Goal: Task Accomplishment & Management: Manage account settings

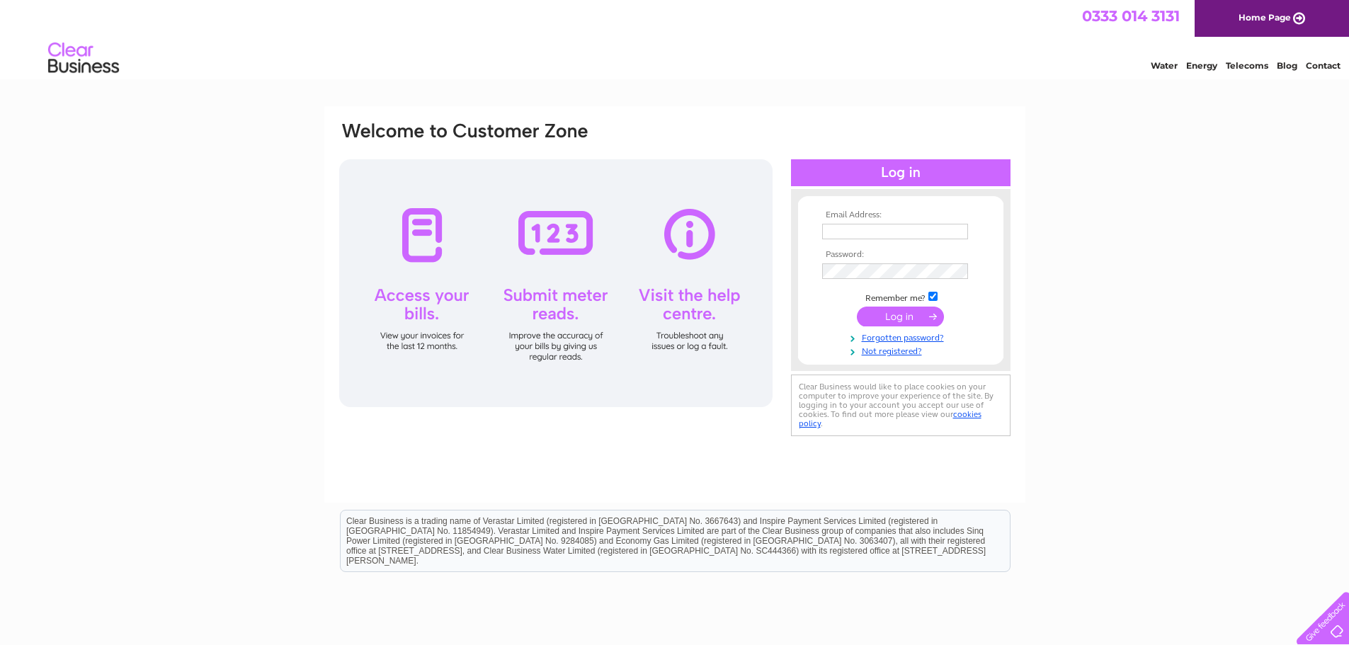
type input "[EMAIL_ADDRESS][DOMAIN_NAME]"
click at [897, 317] on input "submit" at bounding box center [900, 317] width 87 height 20
click at [440, 237] on div at bounding box center [555, 283] width 433 height 248
click at [901, 319] on input "submit" at bounding box center [900, 317] width 87 height 20
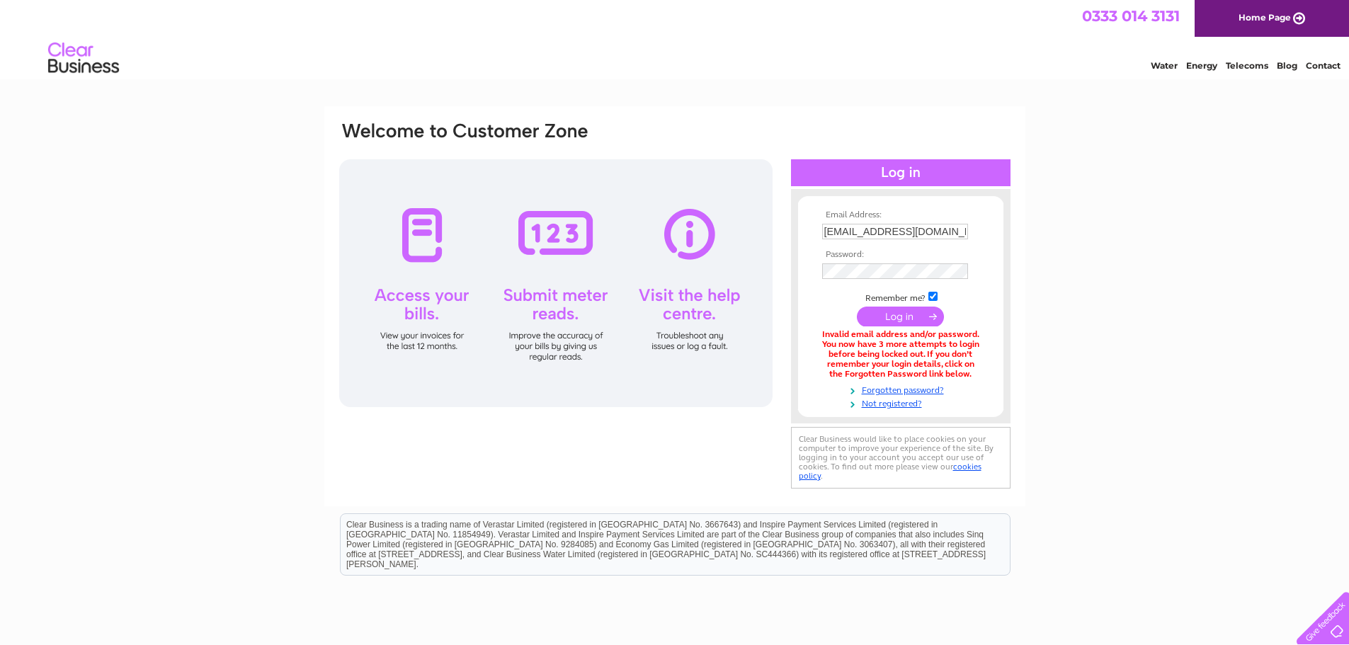
click at [437, 234] on div at bounding box center [555, 283] width 433 height 248
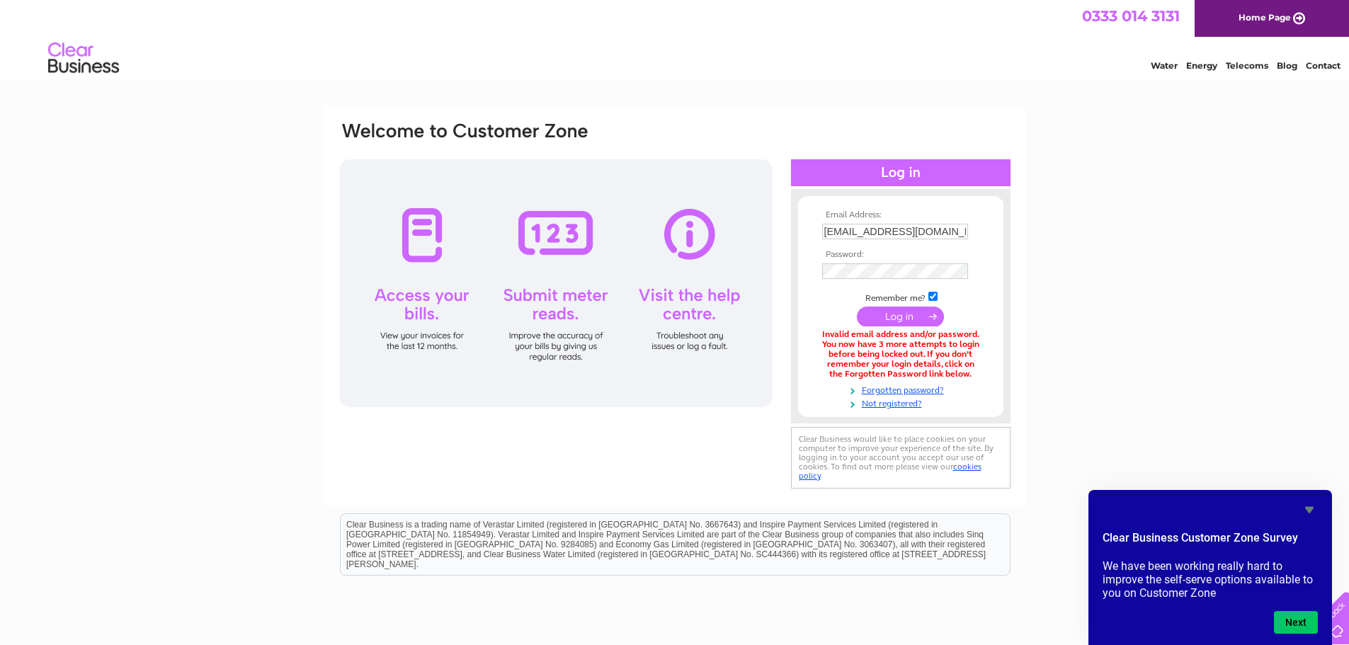
click at [421, 236] on div at bounding box center [555, 283] width 433 height 248
click at [1307, 619] on button "Next" at bounding box center [1296, 622] width 44 height 23
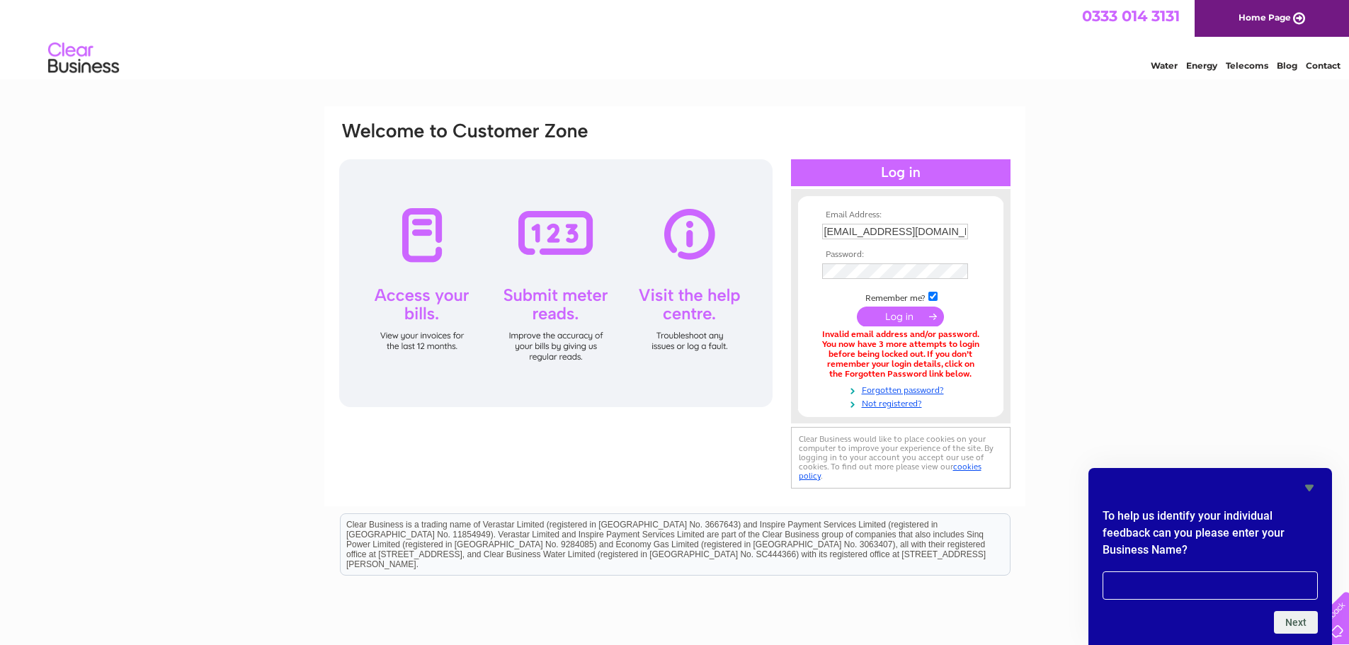
click at [1092, 220] on div "Email Address: kendalsportsoffice@gmail.com Password:" at bounding box center [674, 427] width 1349 height 642
click at [1309, 487] on icon "Hide survey" at bounding box center [1309, 488] width 8 height 6
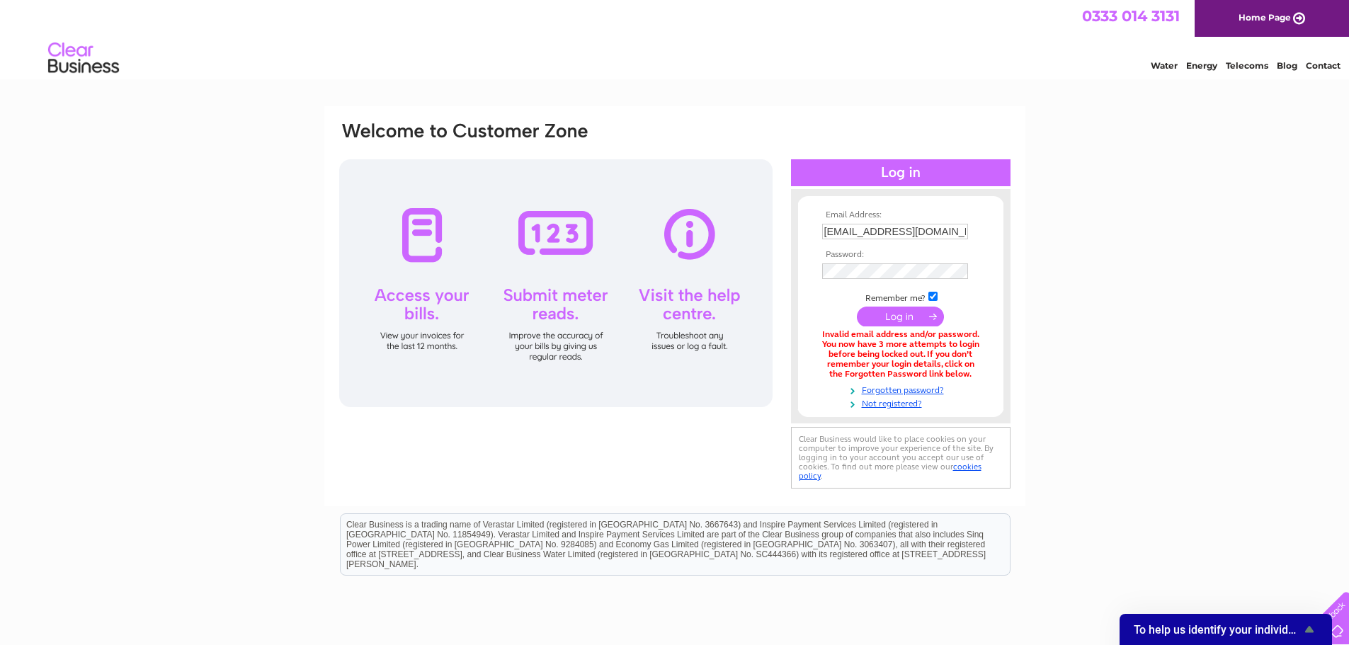
click at [895, 317] on input "submit" at bounding box center [900, 317] width 87 height 20
click at [899, 390] on link "Forgotten password?" at bounding box center [902, 388] width 161 height 13
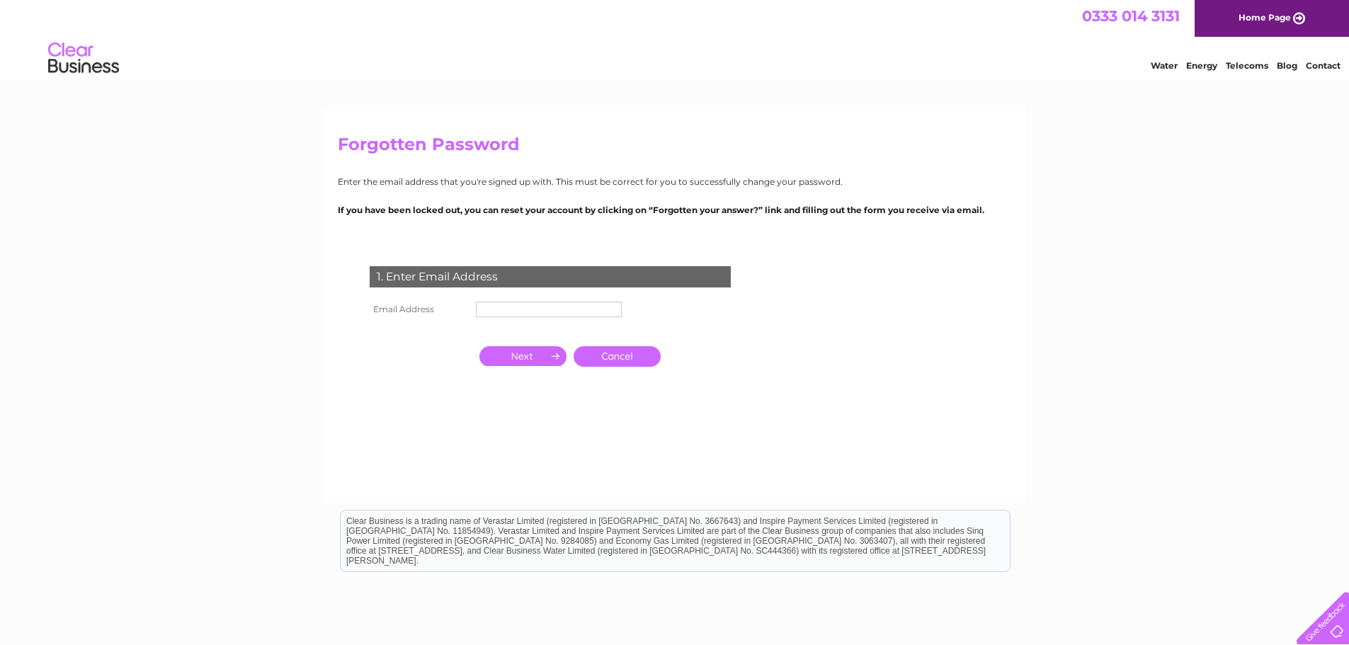
type input "[EMAIL_ADDRESS][DOMAIN_NAME]"
click at [551, 352] on input "button" at bounding box center [522, 356] width 87 height 20
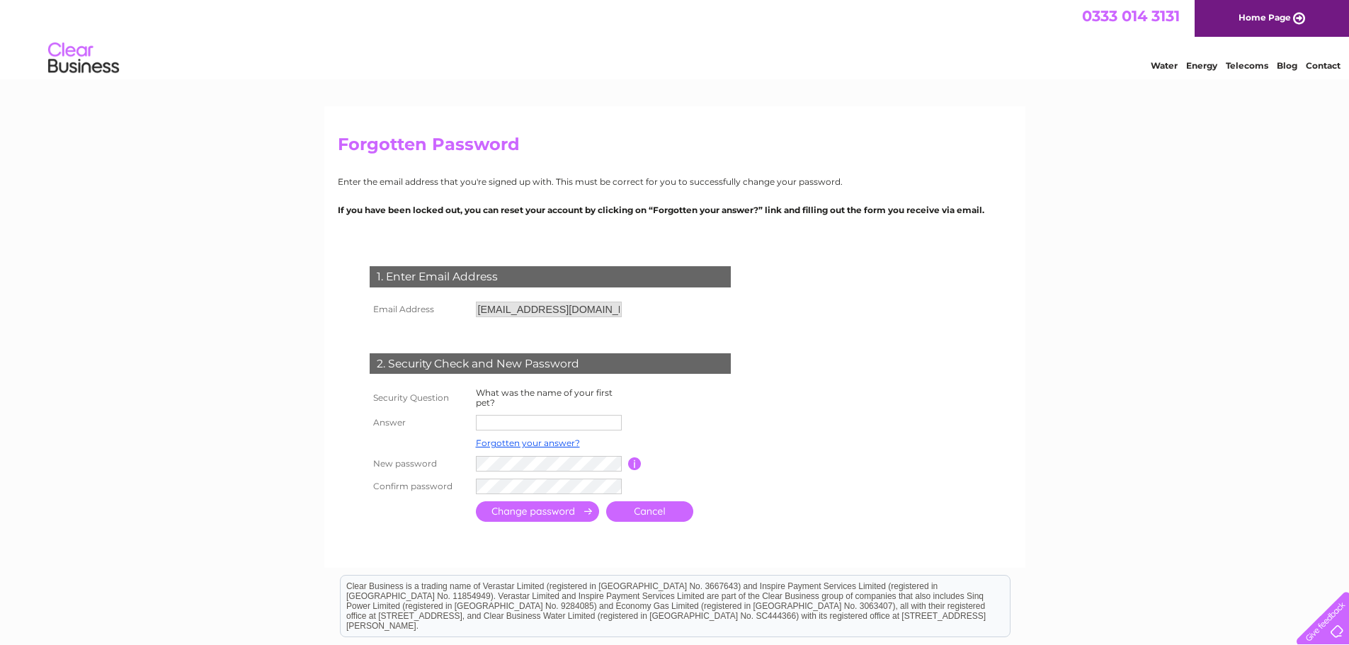
click at [1189, 437] on div "Forgotten Password Enter the email address that you're signed up with. This mus…" at bounding box center [674, 458] width 1349 height 704
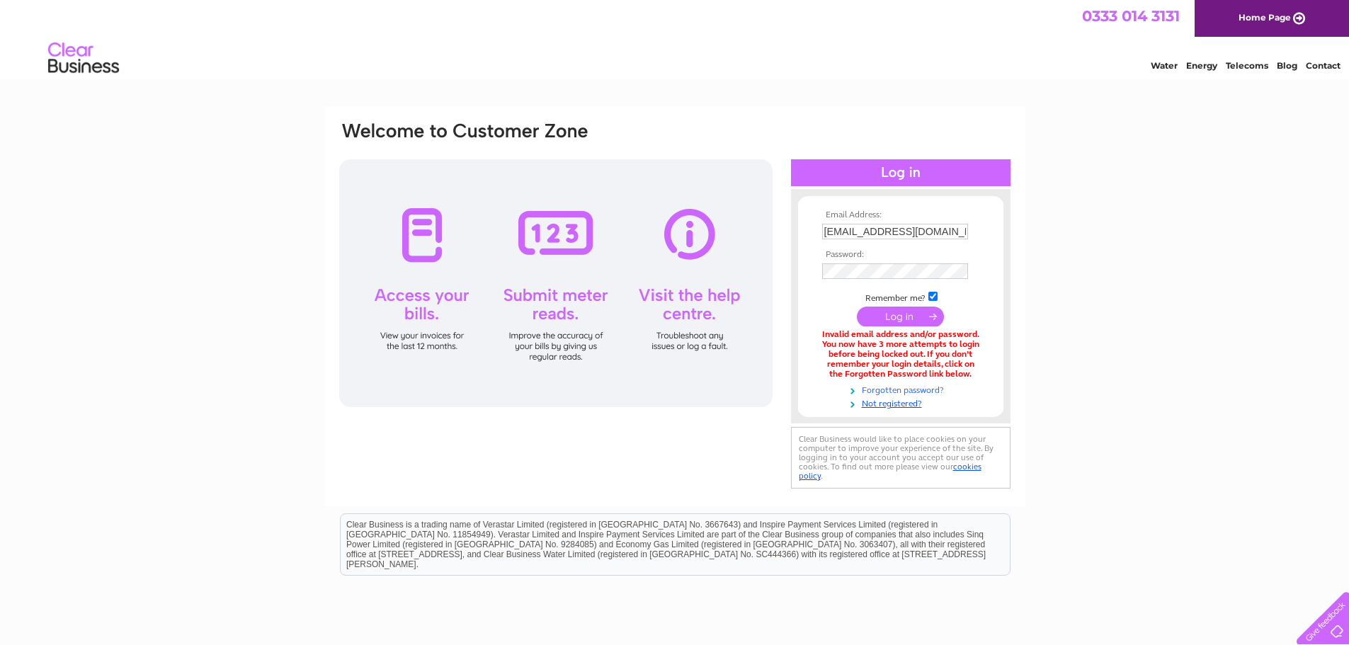
click at [934, 390] on link "Forgotten password?" at bounding box center [902, 388] width 161 height 13
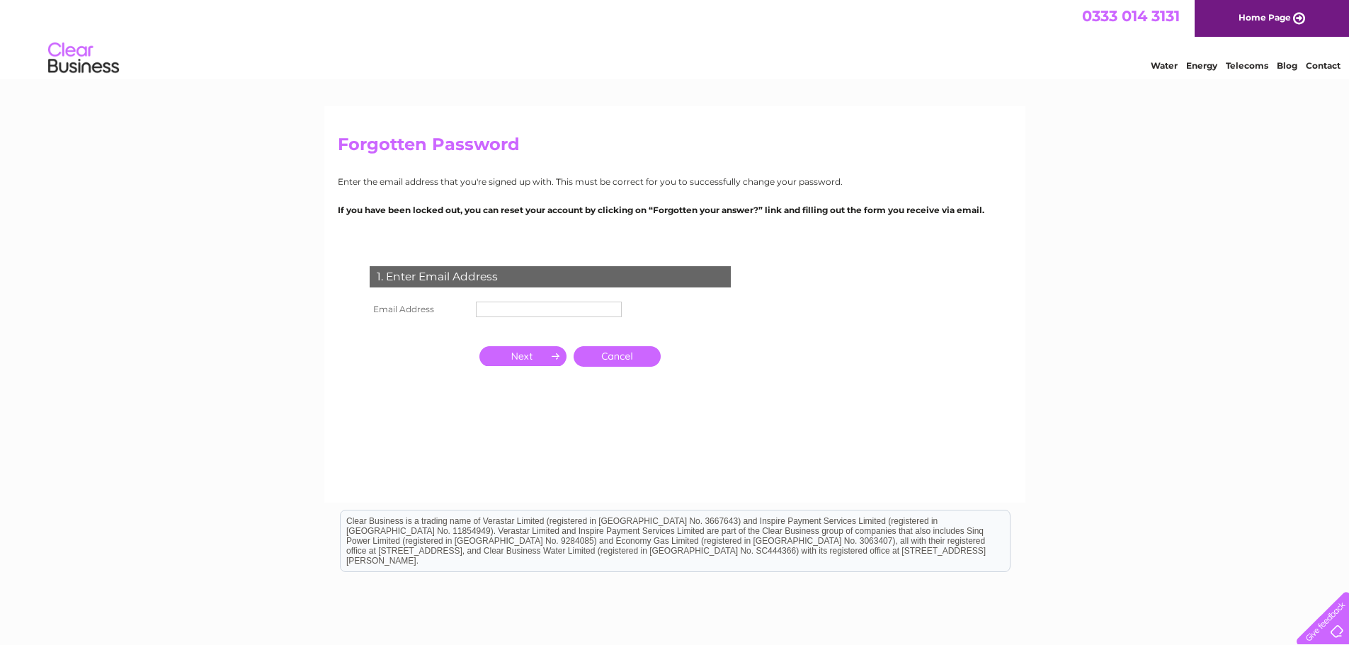
type input "[EMAIL_ADDRESS][DOMAIN_NAME]"
click at [528, 353] on input "button" at bounding box center [522, 356] width 87 height 20
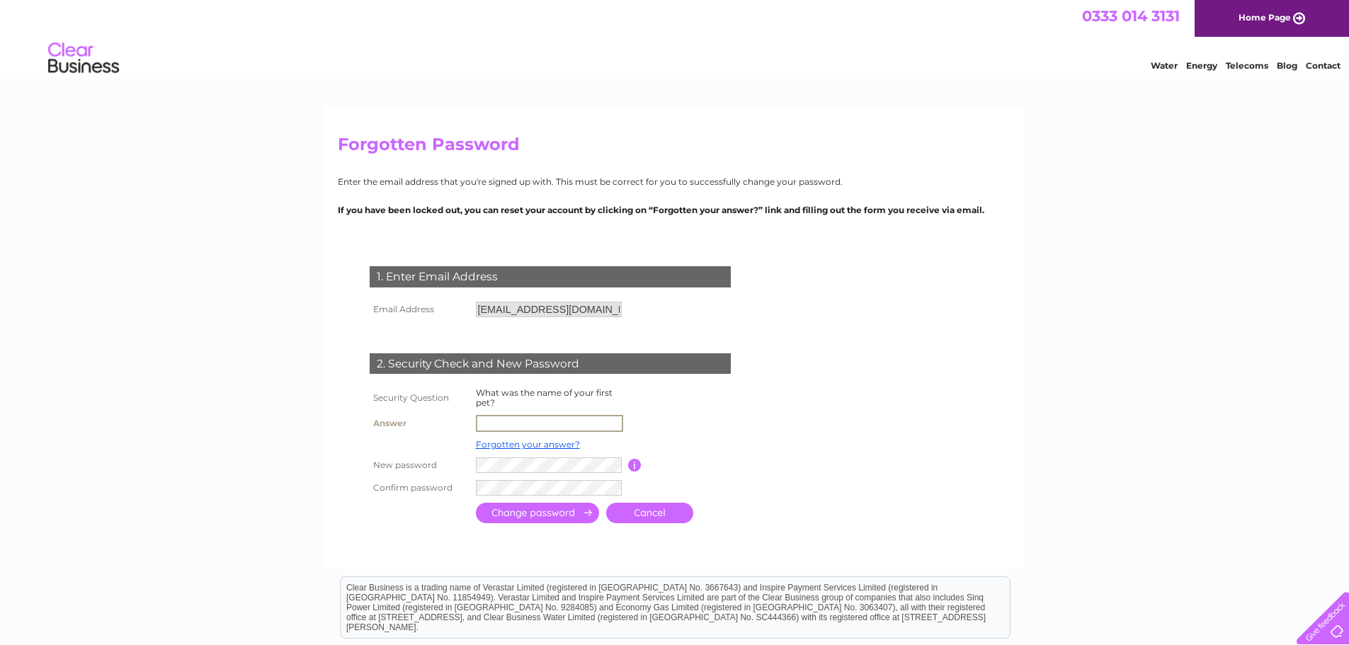
click at [494, 419] on input "text" at bounding box center [549, 423] width 147 height 17
type input "sarah"
click at [632, 470] on input "button" at bounding box center [634, 465] width 13 height 13
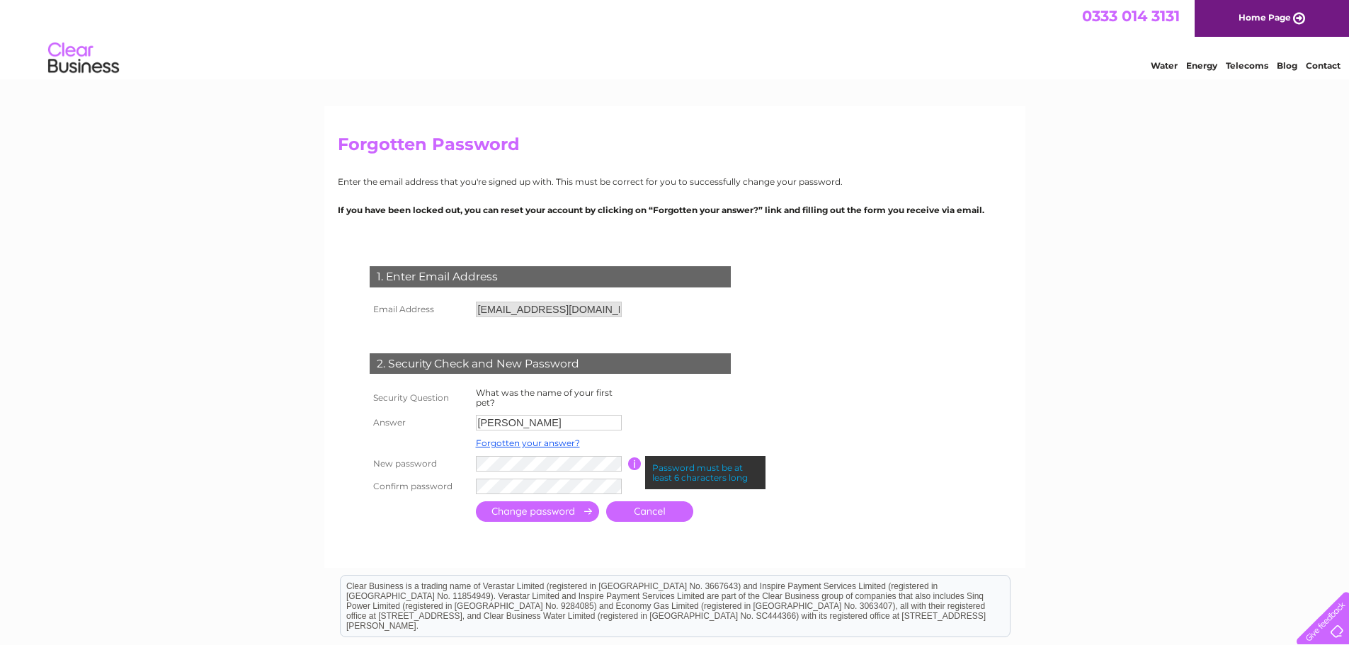
click at [703, 426] on td at bounding box center [691, 422] width 127 height 23
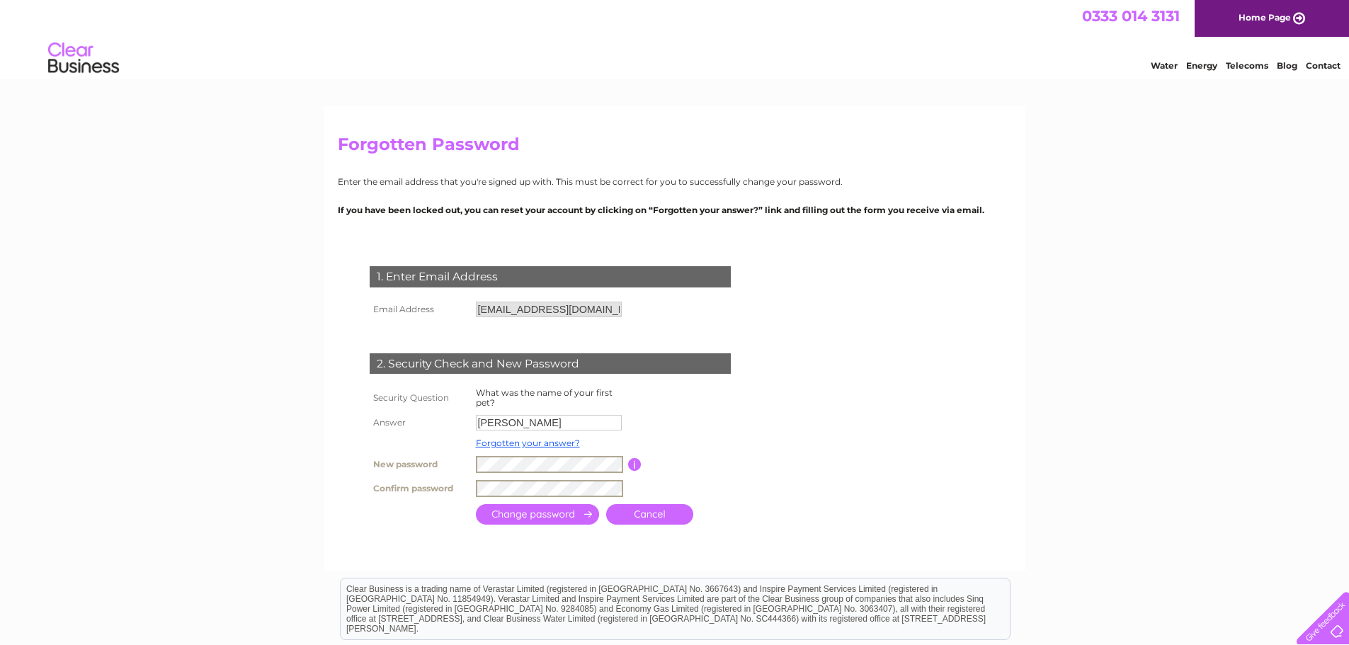
click at [540, 516] on input "submit" at bounding box center [537, 514] width 123 height 21
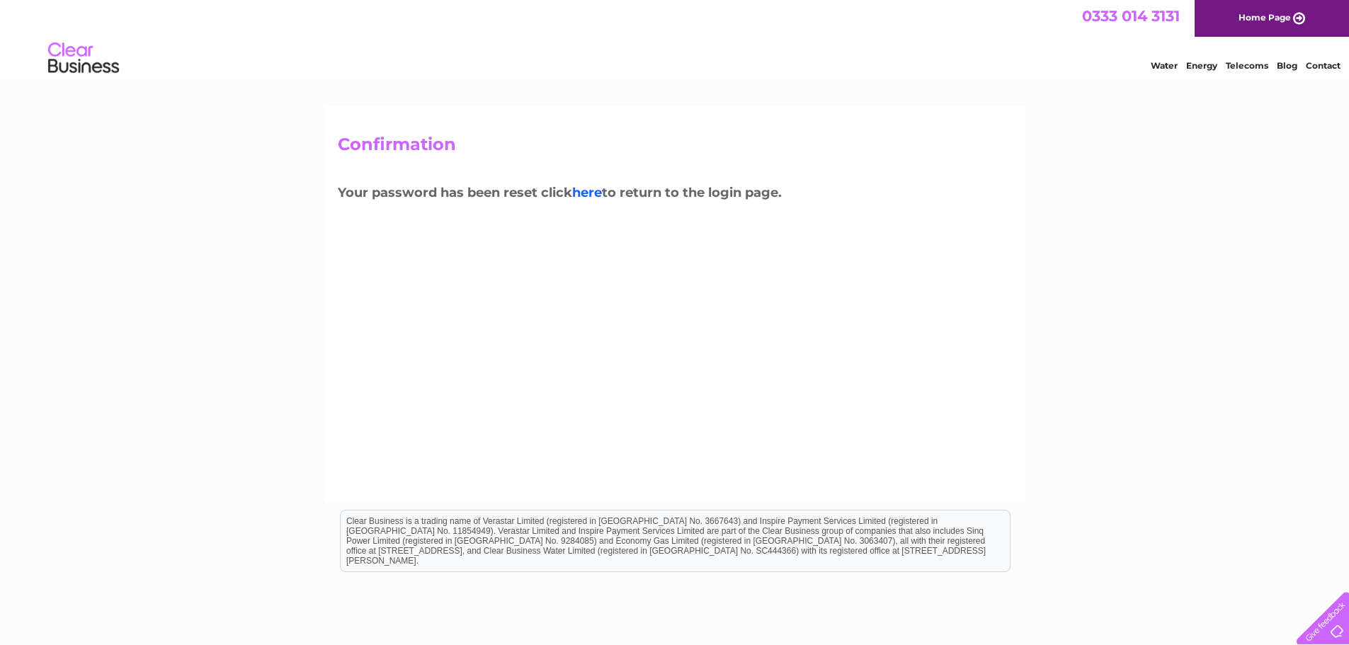
click at [587, 194] on link "here" at bounding box center [587, 193] width 30 height 16
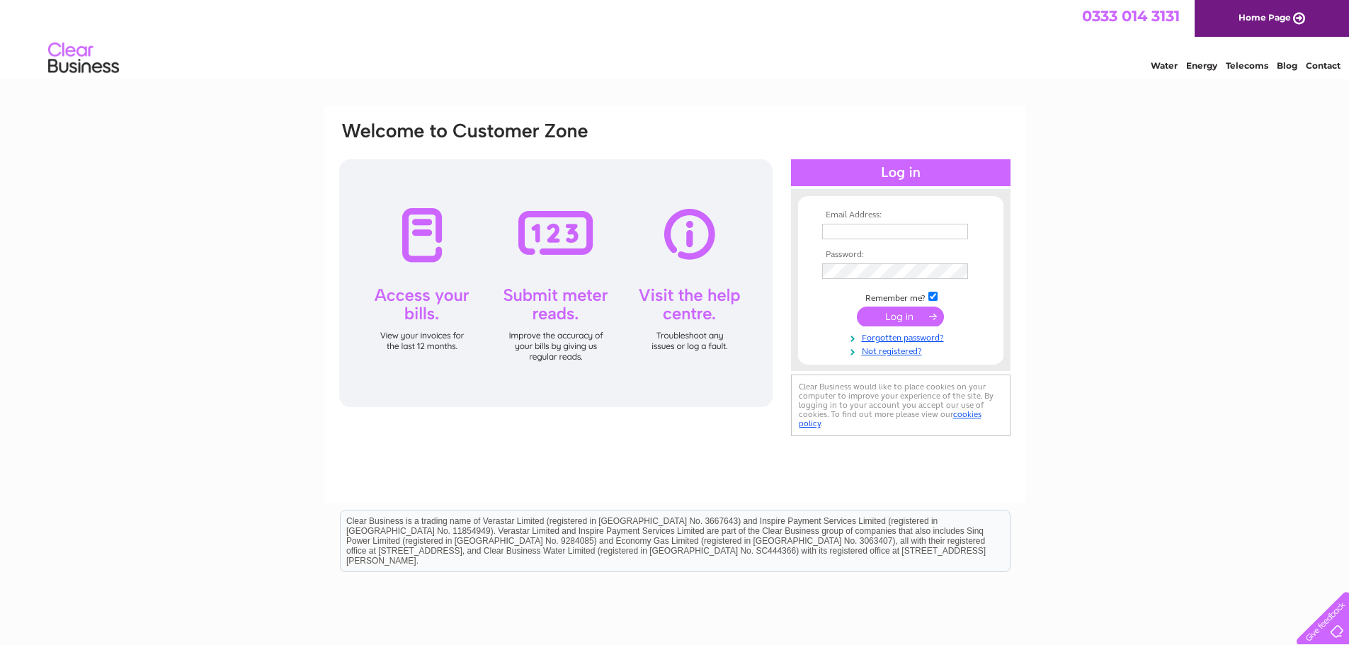
type input "kendalsportsoffice@gmail.com"
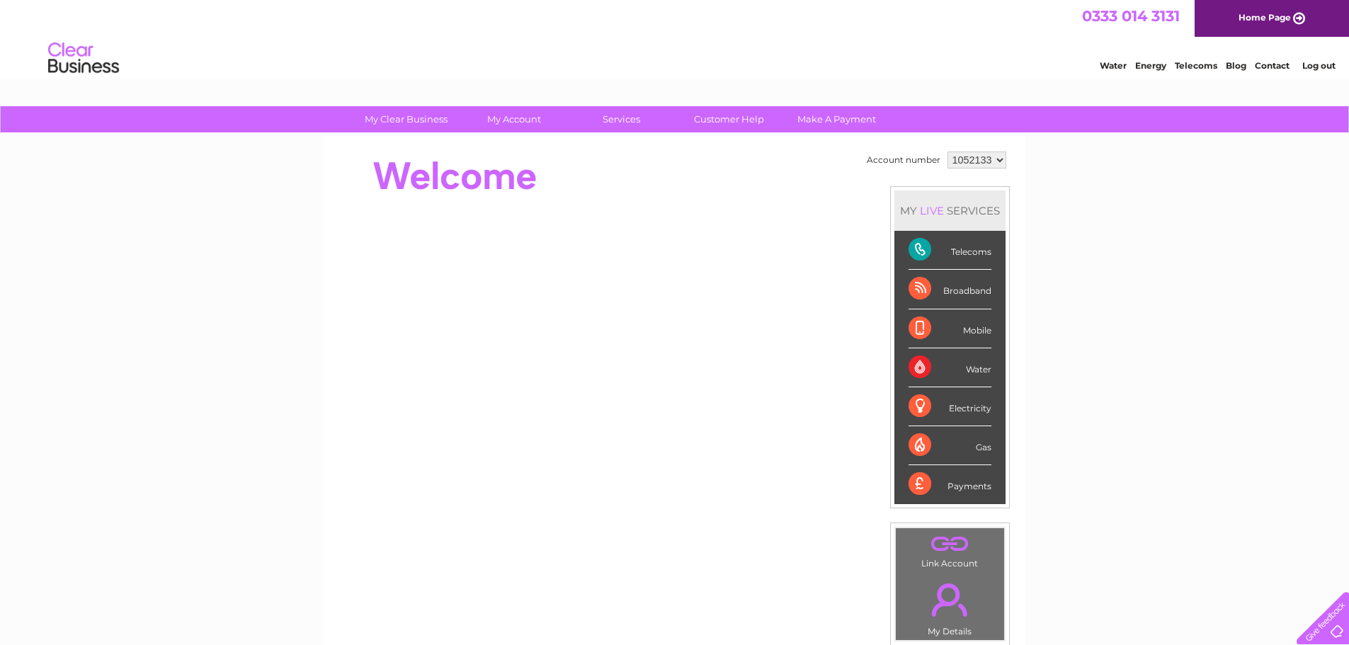
click at [946, 246] on div "Telecoms" at bounding box center [950, 250] width 83 height 39
click at [966, 252] on div "Telecoms" at bounding box center [950, 250] width 83 height 39
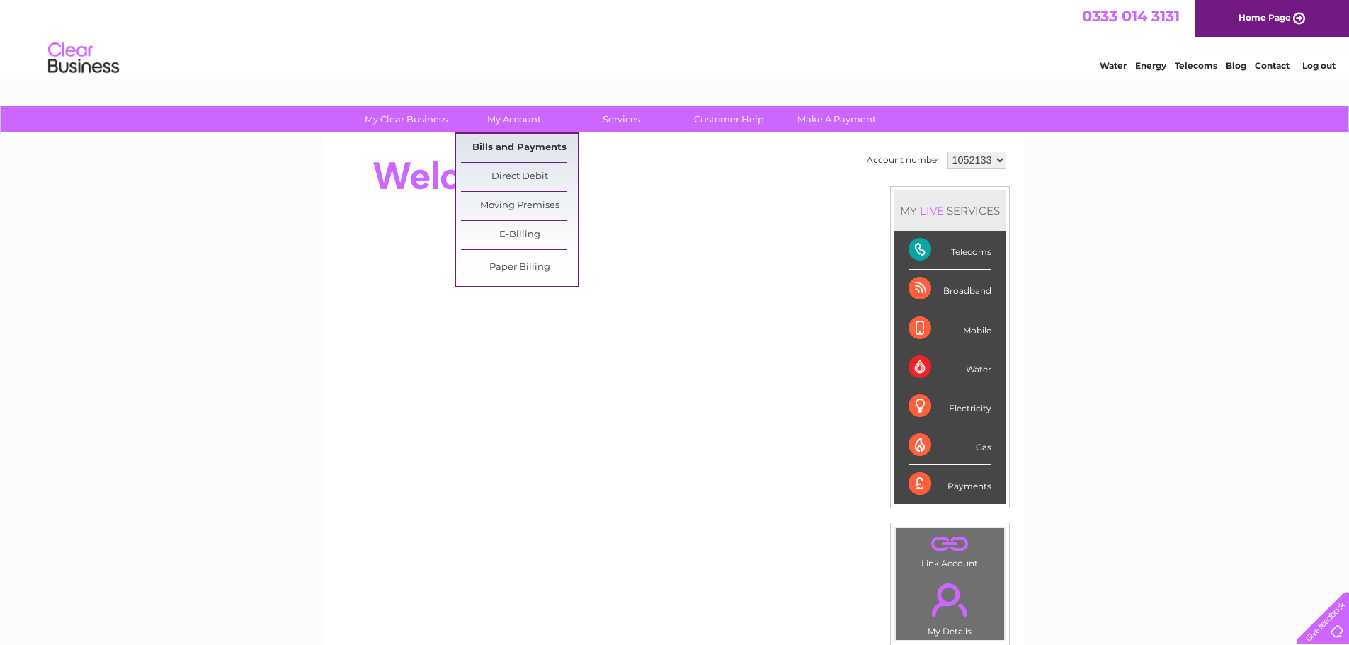
click at [526, 149] on link "Bills and Payments" at bounding box center [519, 148] width 117 height 28
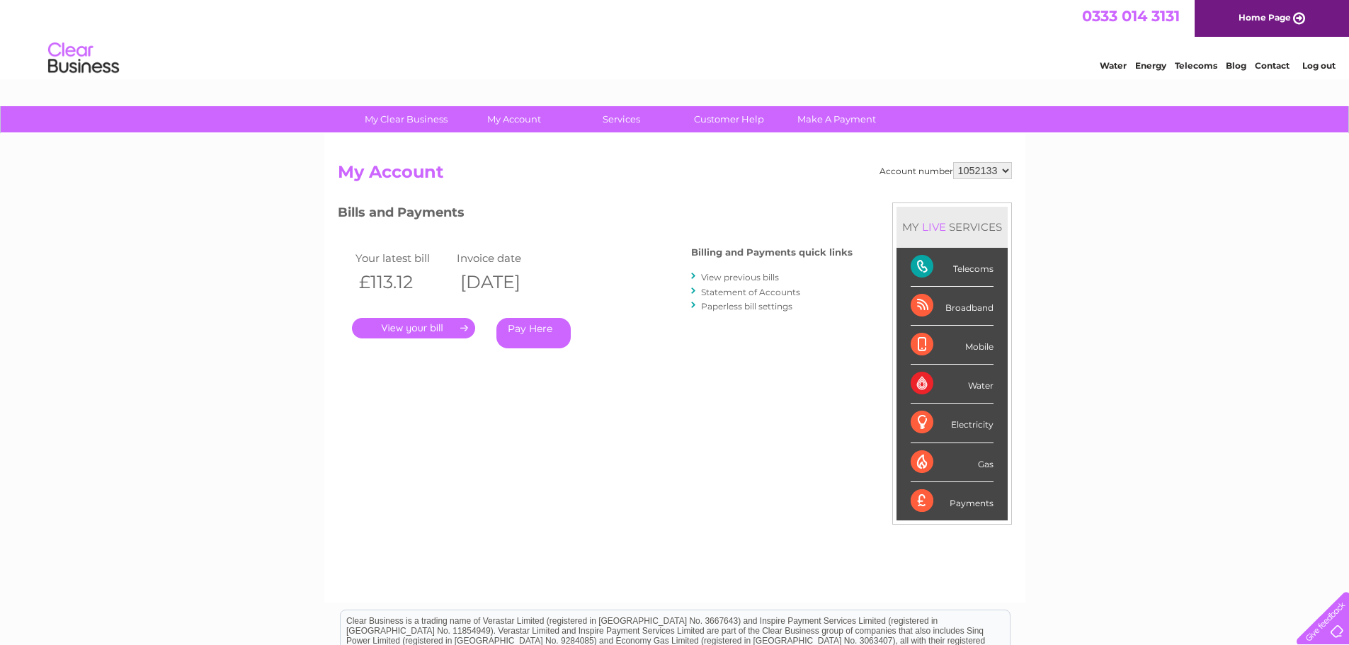
click at [969, 271] on div "Telecoms" at bounding box center [952, 267] width 83 height 39
click at [740, 276] on link "View previous bills" at bounding box center [740, 277] width 78 height 11
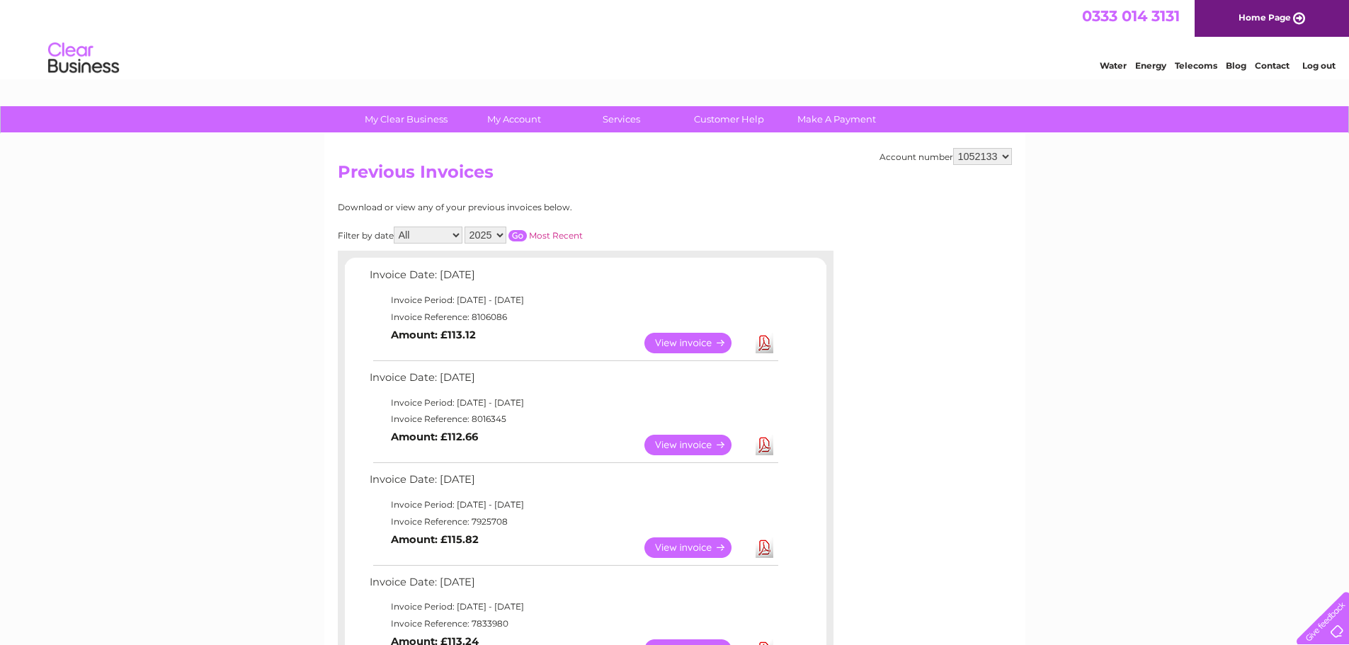
click at [676, 343] on link "View" at bounding box center [696, 343] width 104 height 21
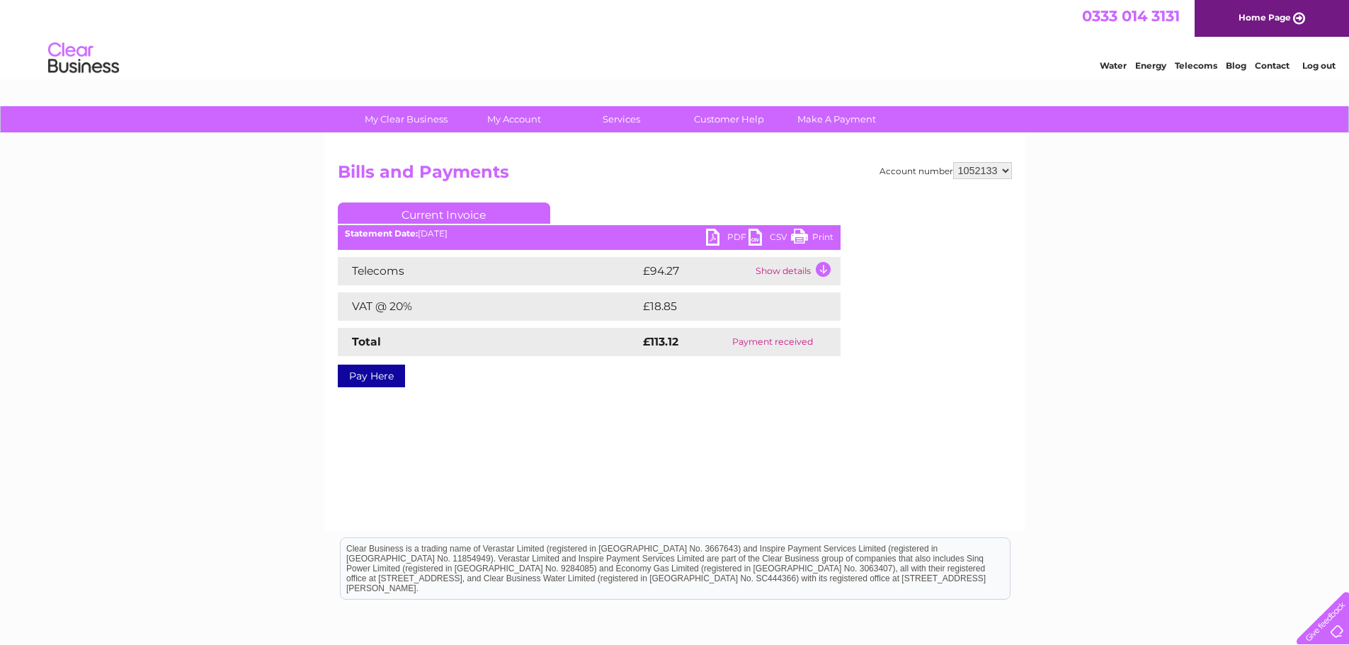
drag, startPoint x: 1048, startPoint y: 33, endPoint x: 799, endPoint y: 234, distance: 320.7
click at [799, 234] on link "Print" at bounding box center [812, 239] width 42 height 21
click at [431, 233] on div "Statement Date: 09/09/2025" at bounding box center [589, 234] width 503 height 10
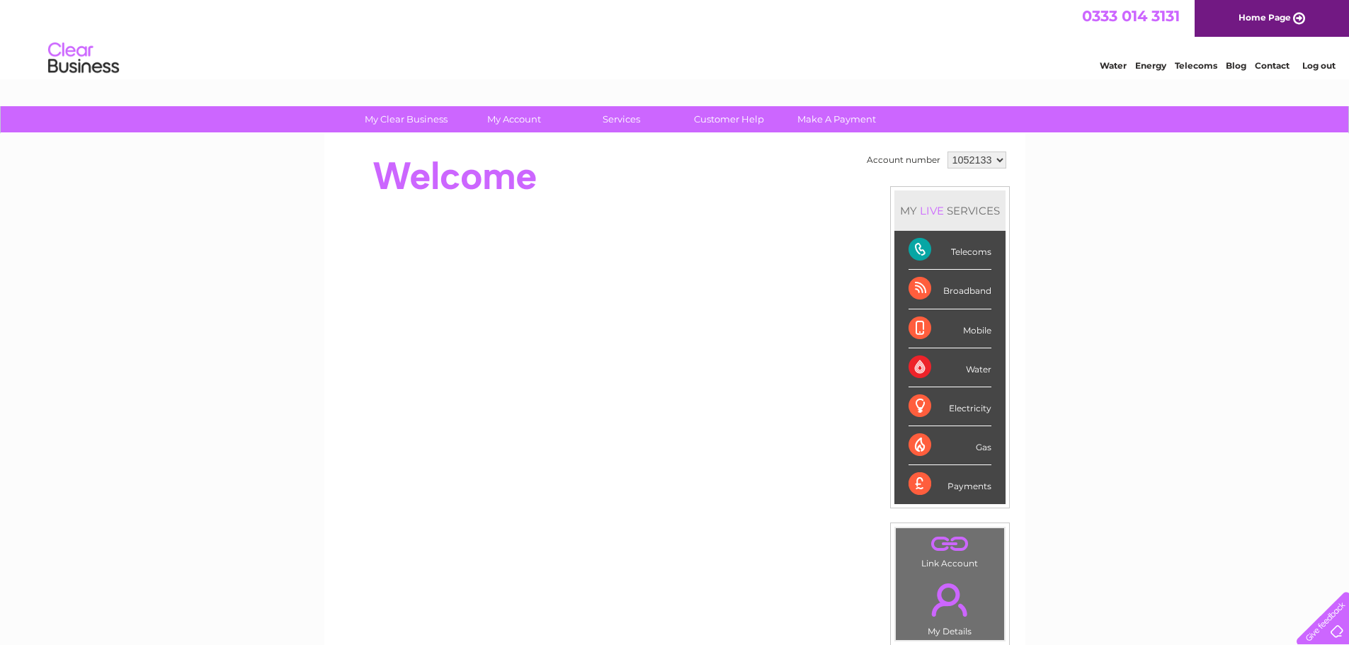
click at [950, 250] on div "Telecoms" at bounding box center [950, 250] width 83 height 39
click at [971, 258] on div "Telecoms" at bounding box center [950, 250] width 83 height 39
click at [914, 251] on div "Telecoms" at bounding box center [950, 250] width 83 height 39
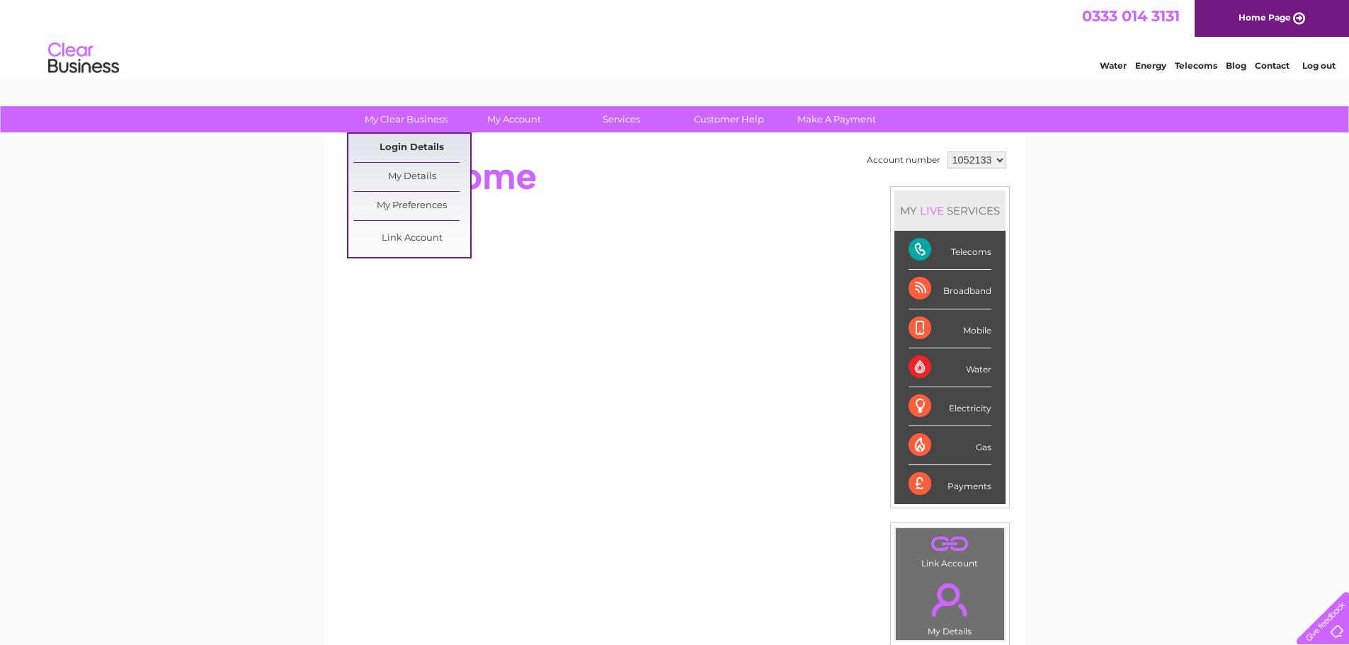
click at [399, 144] on link "Login Details" at bounding box center [411, 148] width 117 height 28
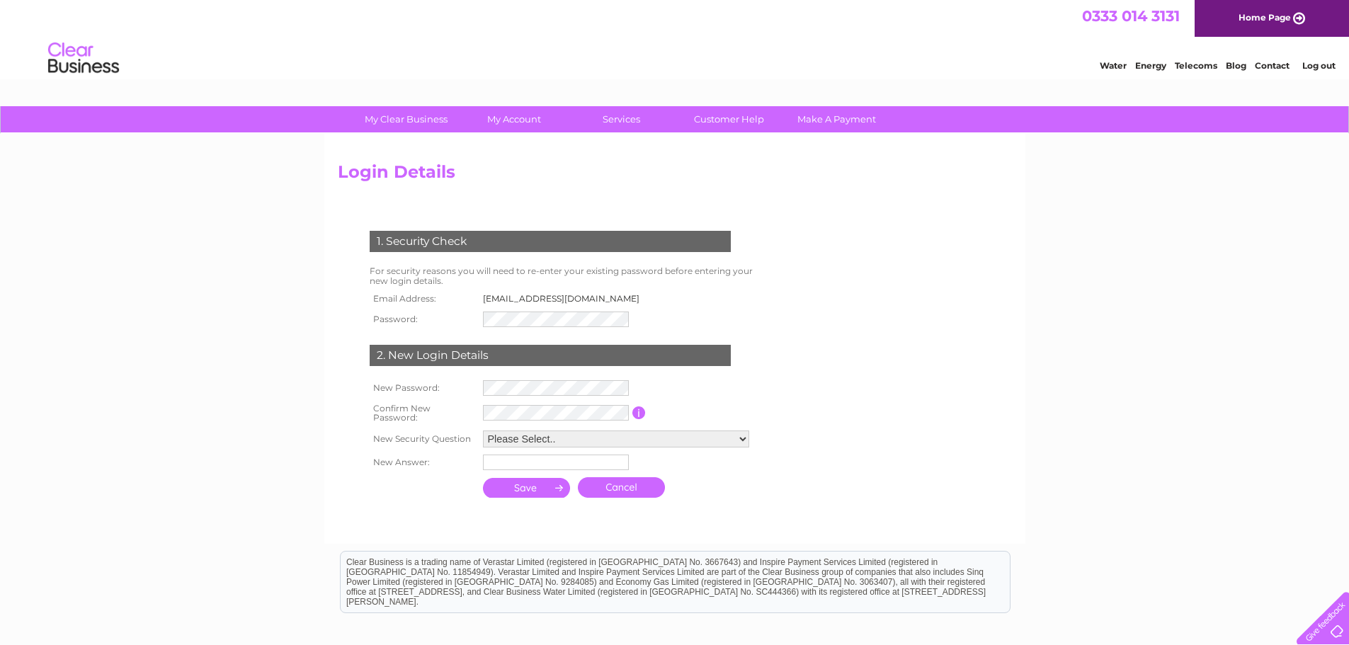
click at [552, 483] on input "submit" at bounding box center [527, 488] width 88 height 20
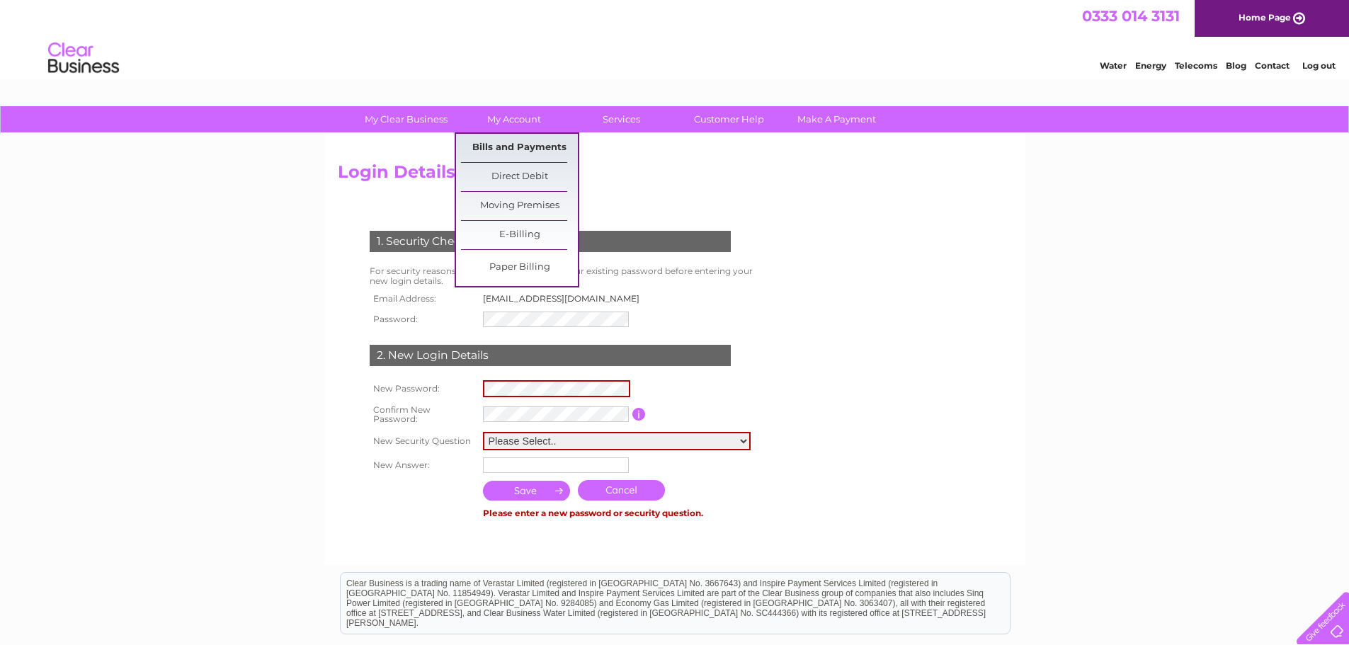
click at [528, 149] on link "Bills and Payments" at bounding box center [519, 148] width 117 height 28
click at [528, 147] on link "Bills and Payments" at bounding box center [519, 148] width 117 height 28
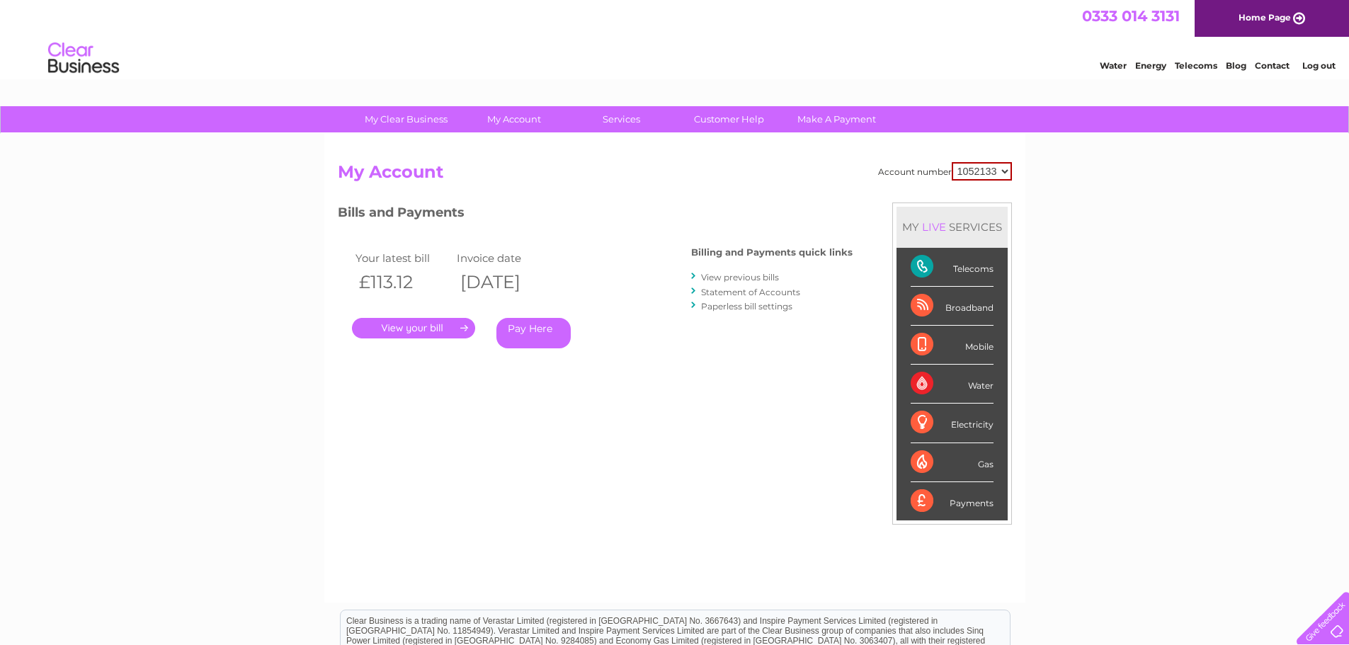
click at [725, 281] on link "View previous bills" at bounding box center [740, 277] width 78 height 11
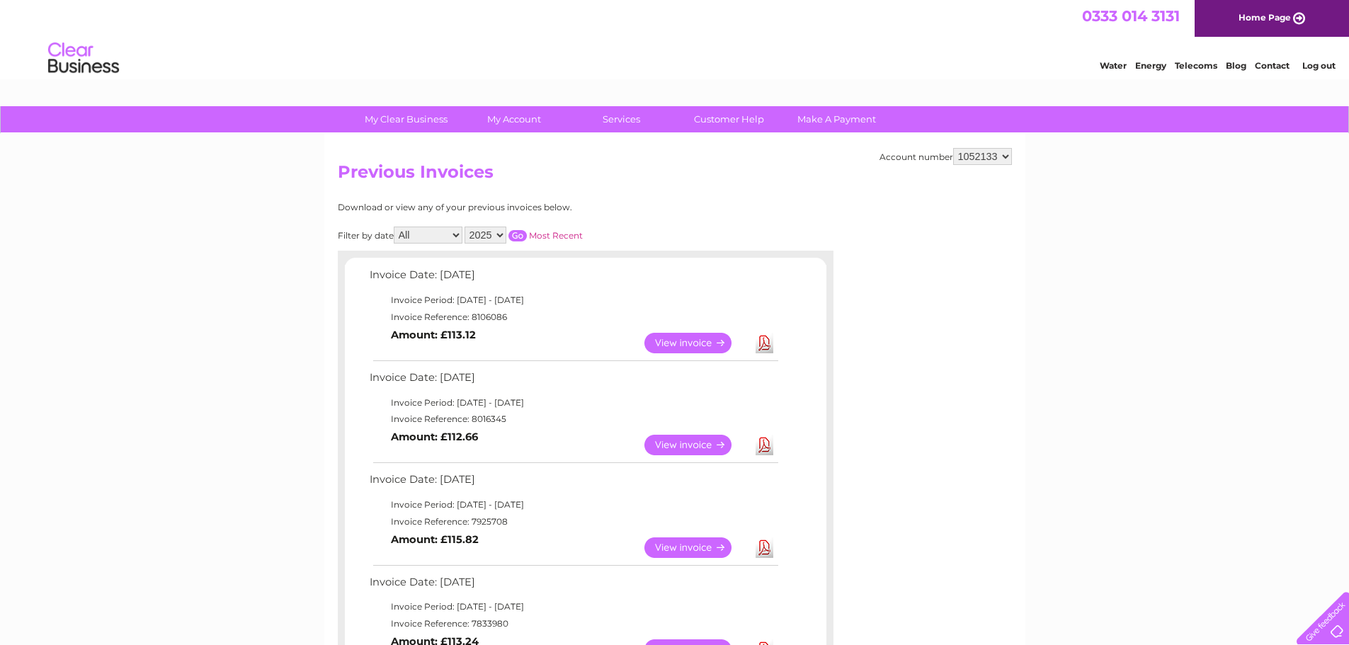
click at [673, 448] on link "View" at bounding box center [696, 445] width 104 height 21
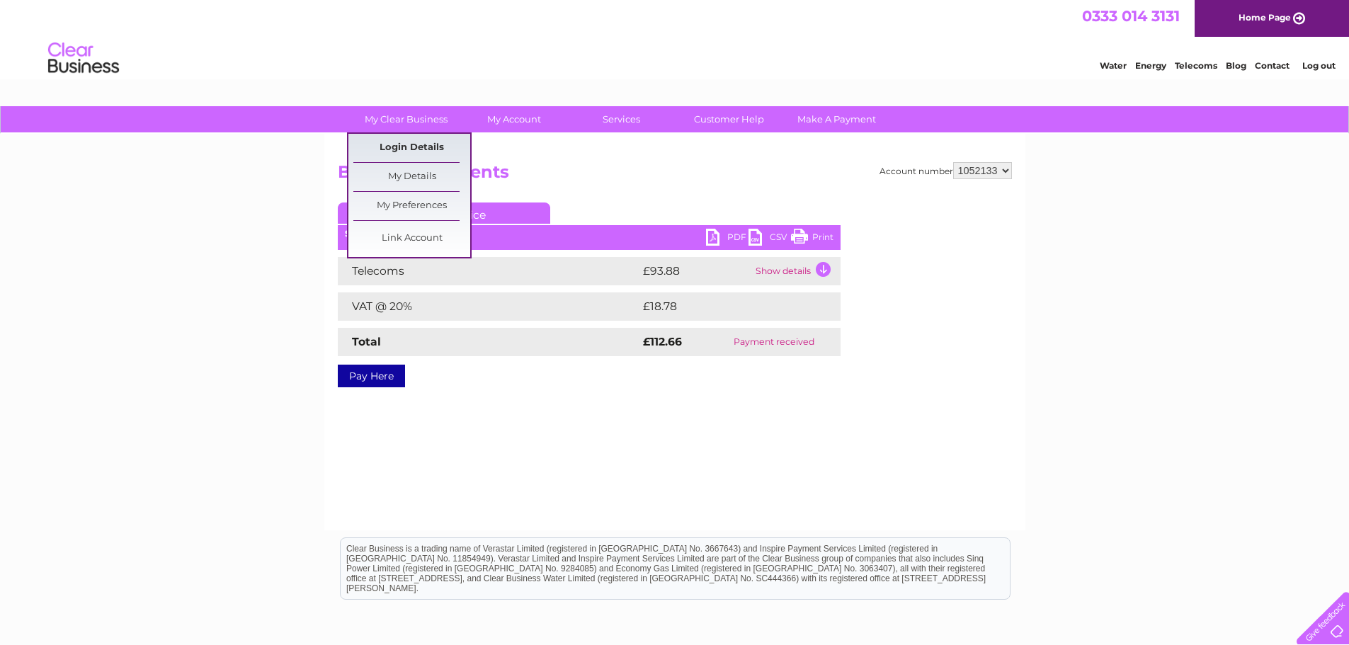
click at [434, 152] on link "Login Details" at bounding box center [411, 148] width 117 height 28
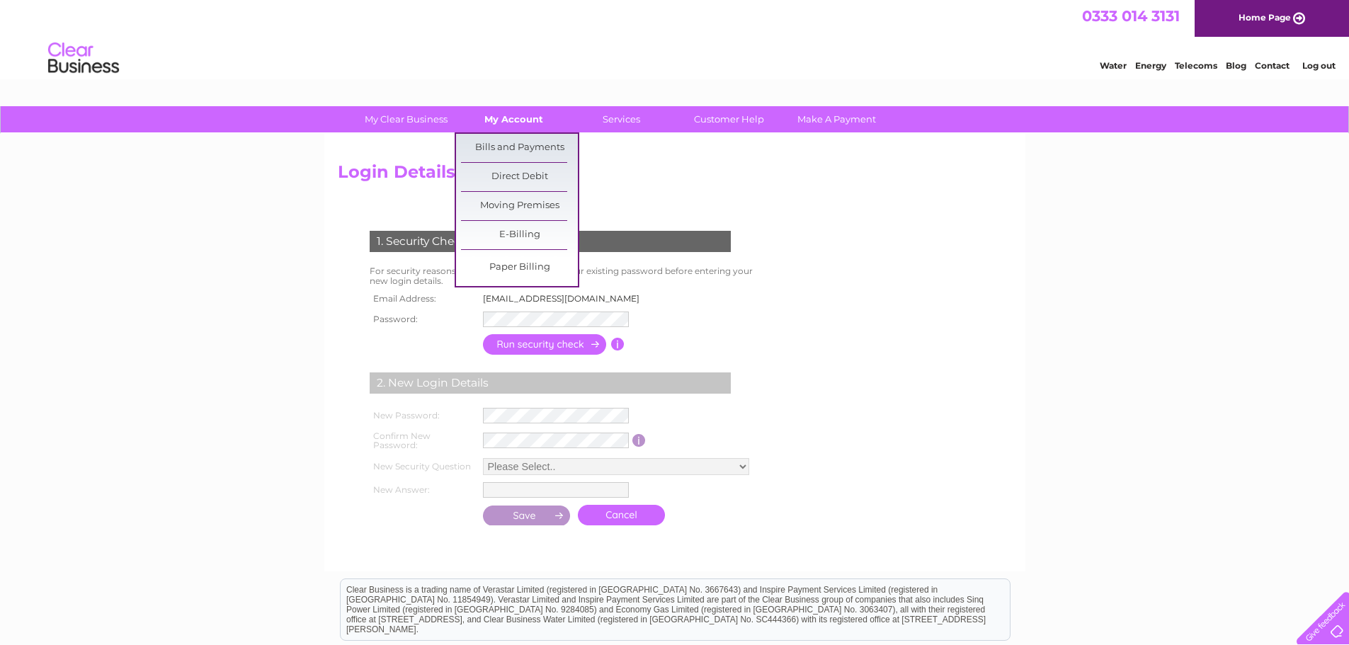
click at [511, 118] on link "My Account" at bounding box center [513, 119] width 117 height 26
click at [513, 151] on link "Bills and Payments" at bounding box center [519, 148] width 117 height 28
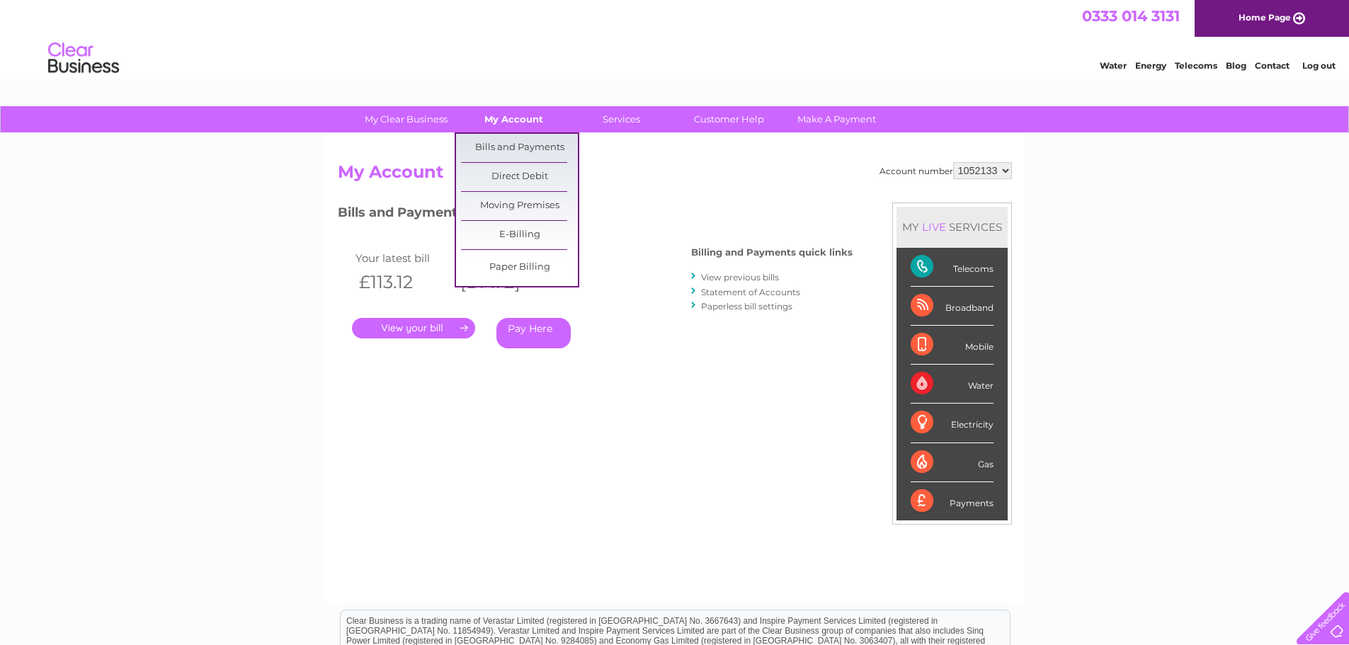
click at [521, 116] on link "My Account" at bounding box center [513, 119] width 117 height 26
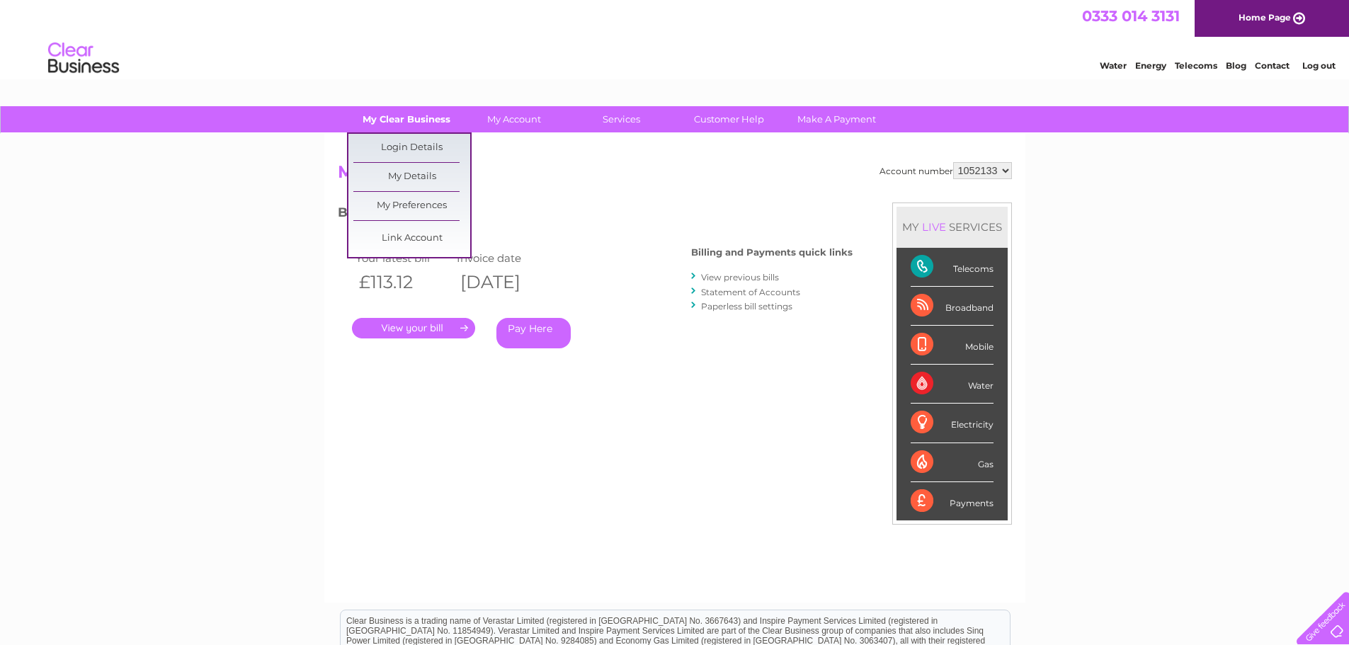
click at [436, 118] on link "My Clear Business" at bounding box center [406, 119] width 117 height 26
click at [430, 144] on link "Login Details" at bounding box center [411, 148] width 117 height 28
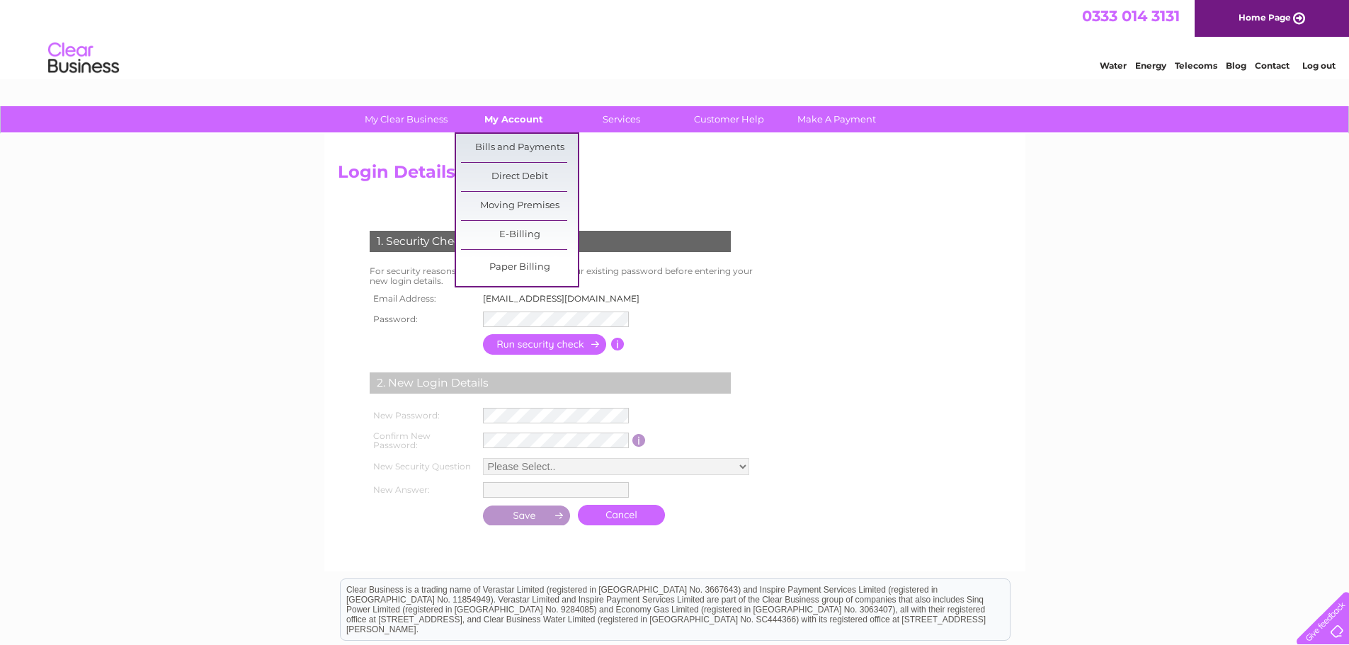
click at [515, 125] on link "My Account" at bounding box center [513, 119] width 117 height 26
click at [516, 147] on link "Bills and Payments" at bounding box center [519, 148] width 117 height 28
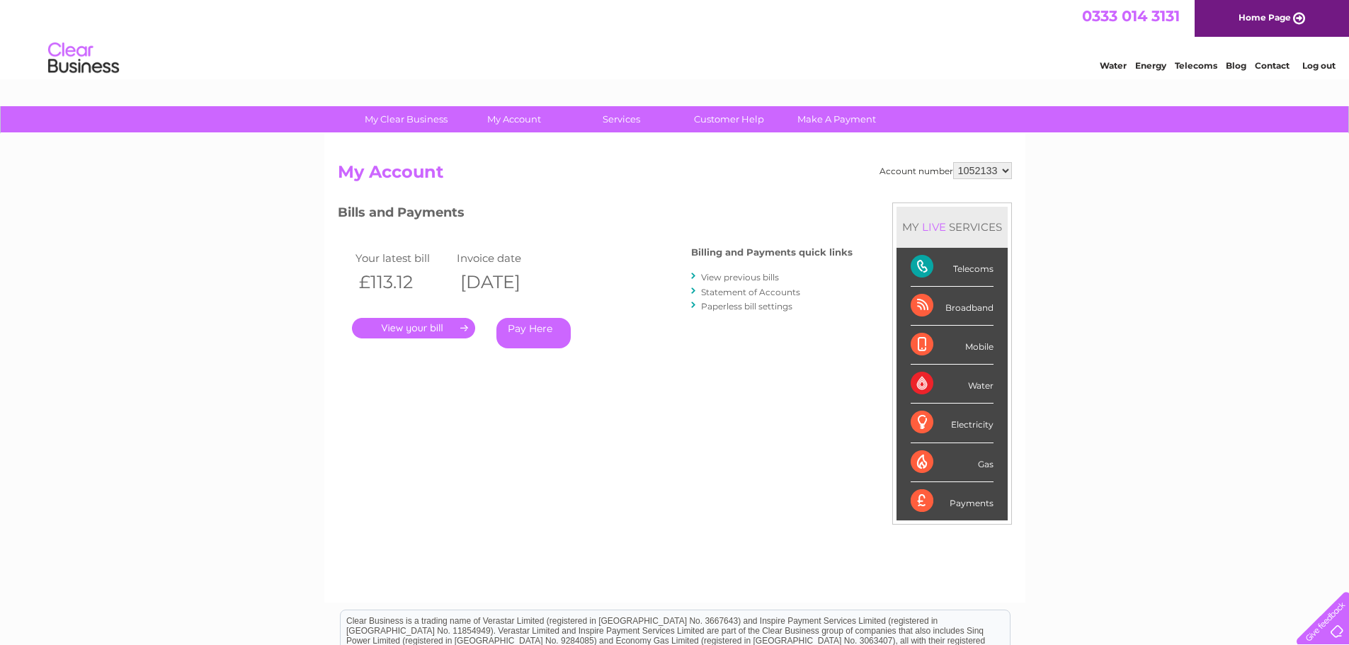
click at [748, 278] on link "View previous bills" at bounding box center [740, 277] width 78 height 11
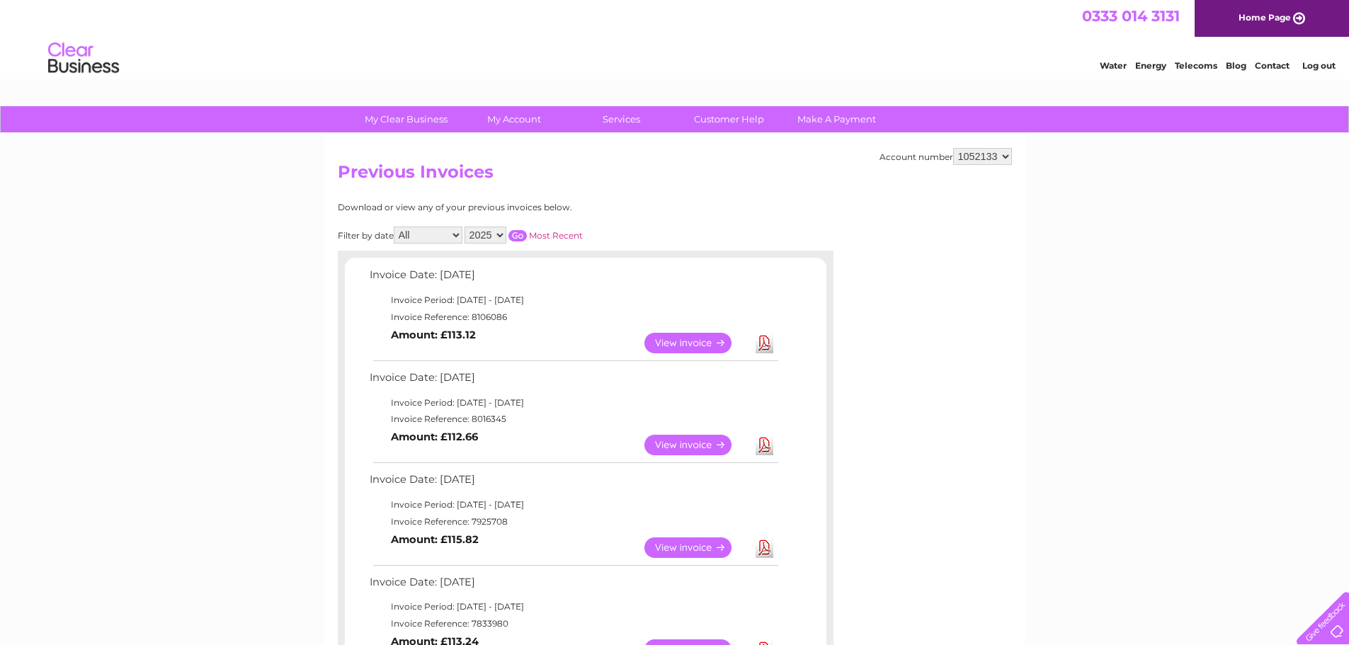
click at [680, 547] on link "View" at bounding box center [696, 548] width 104 height 21
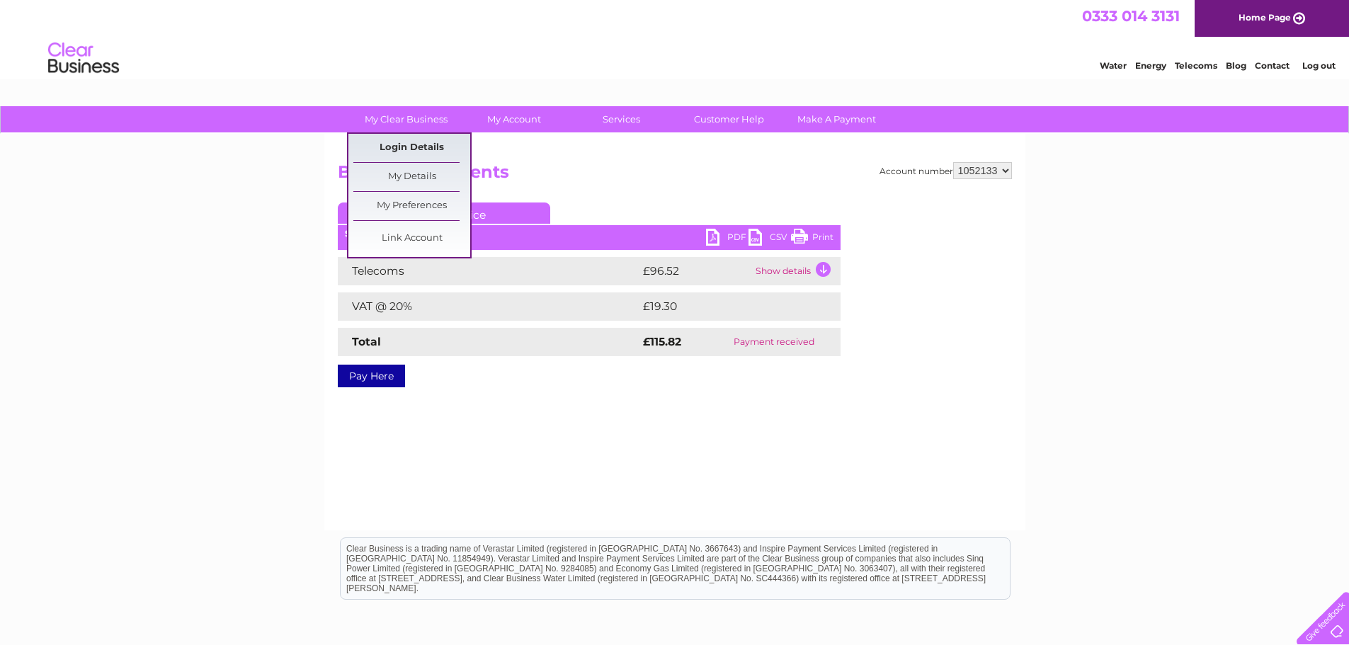
click at [431, 148] on link "Login Details" at bounding box center [411, 148] width 117 height 28
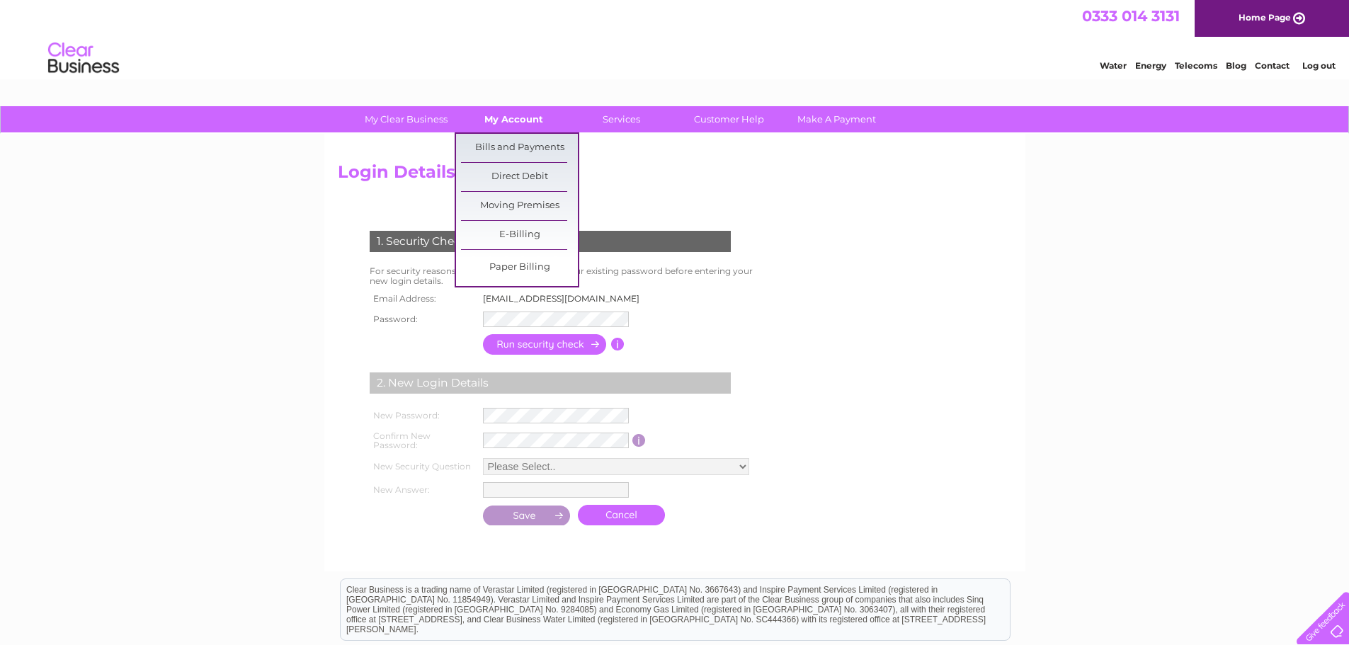
click at [505, 121] on link "My Account" at bounding box center [513, 119] width 117 height 26
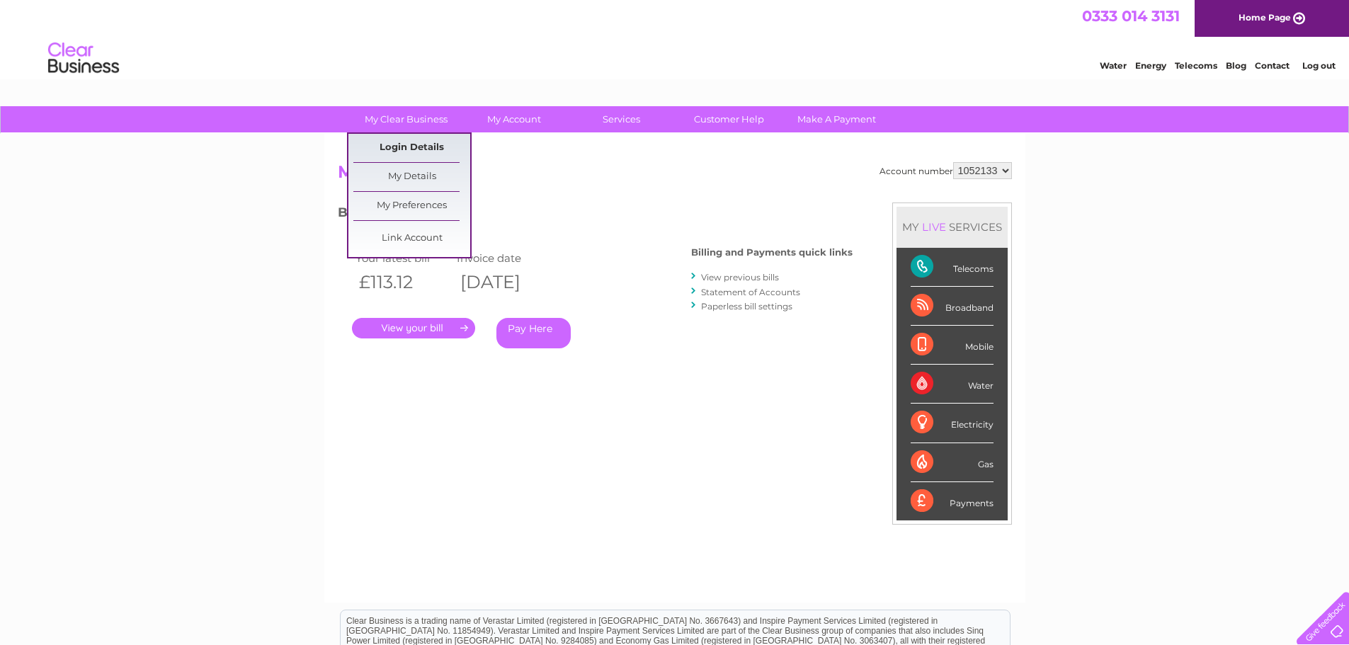
click at [396, 147] on link "Login Details" at bounding box center [411, 148] width 117 height 28
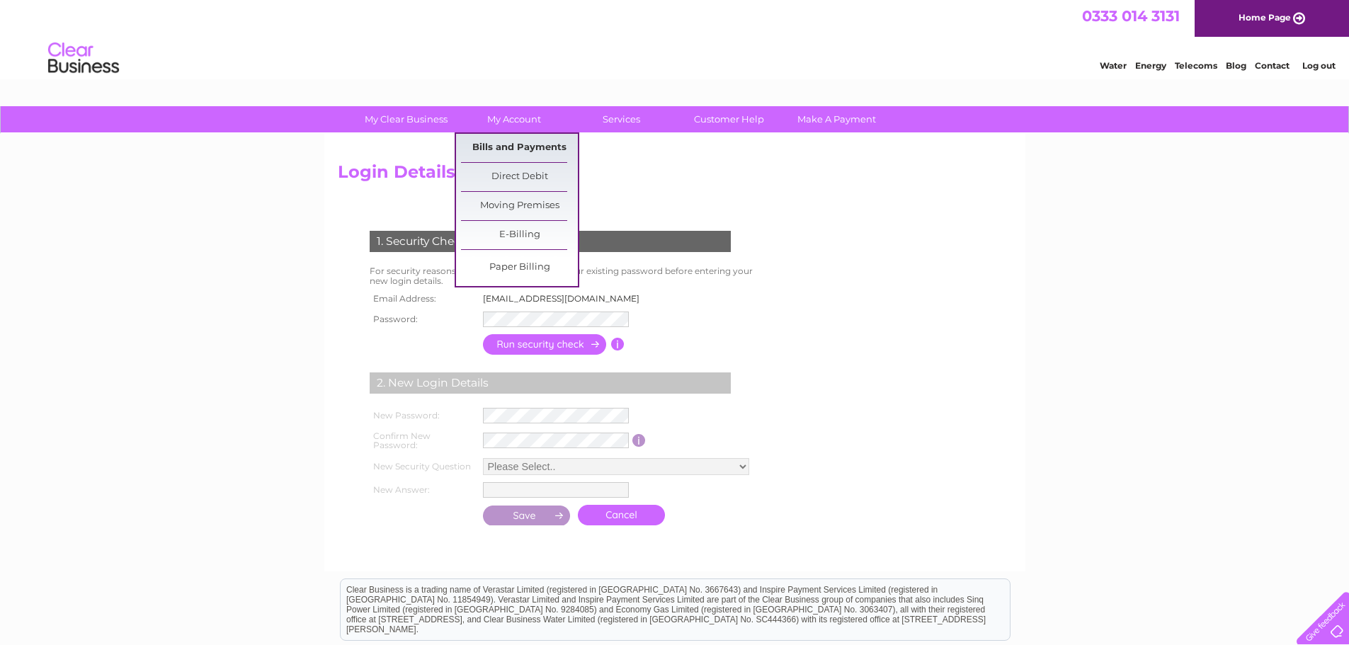
click at [501, 142] on link "Bills and Payments" at bounding box center [519, 148] width 117 height 28
click at [501, 148] on link "Bills and Payments" at bounding box center [519, 148] width 117 height 28
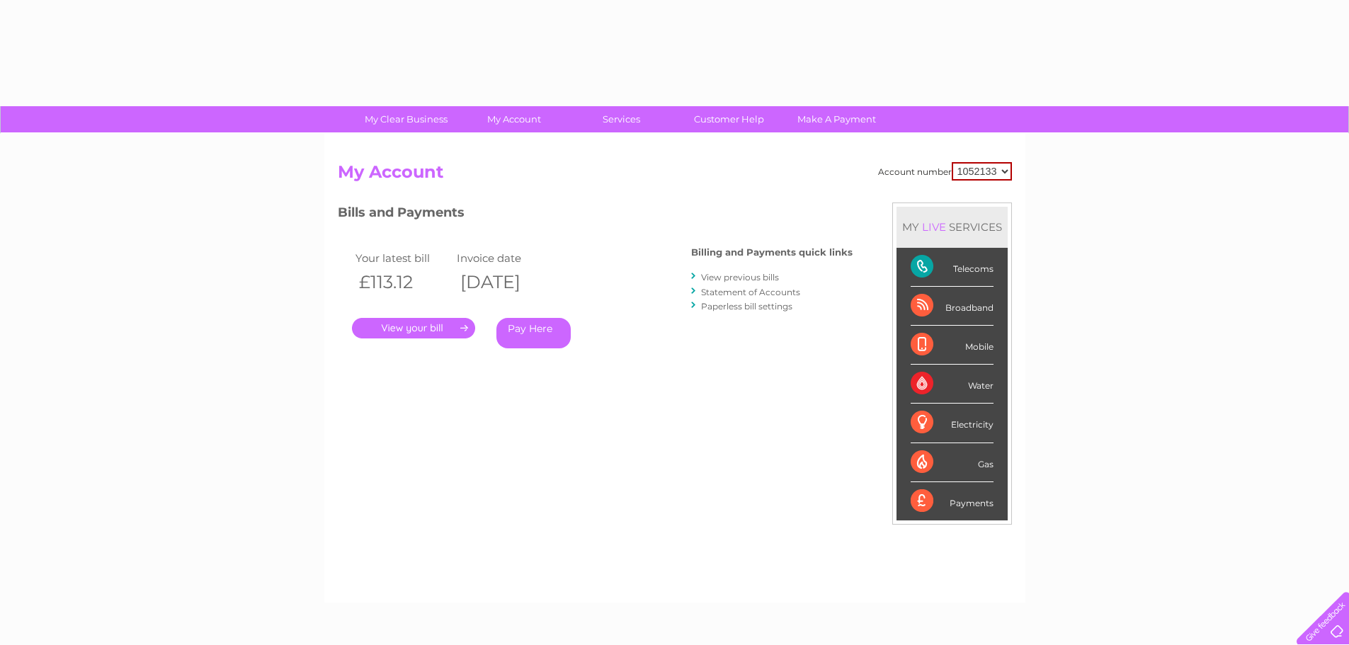
click at [501, 148] on div "Account number 1052133 My Account MY LIVE SERVICES Telecoms Broadband Mobile Wa…" at bounding box center [674, 368] width 701 height 469
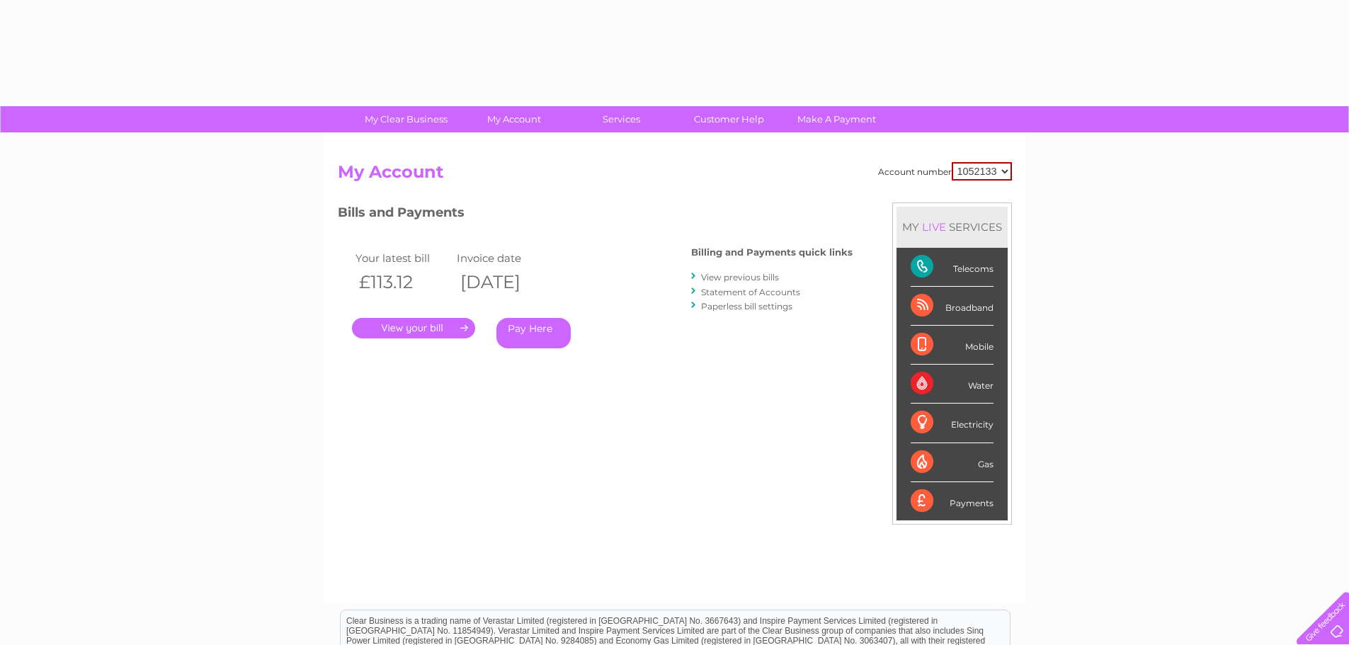
click at [715, 281] on link "View previous bills" at bounding box center [740, 277] width 78 height 11
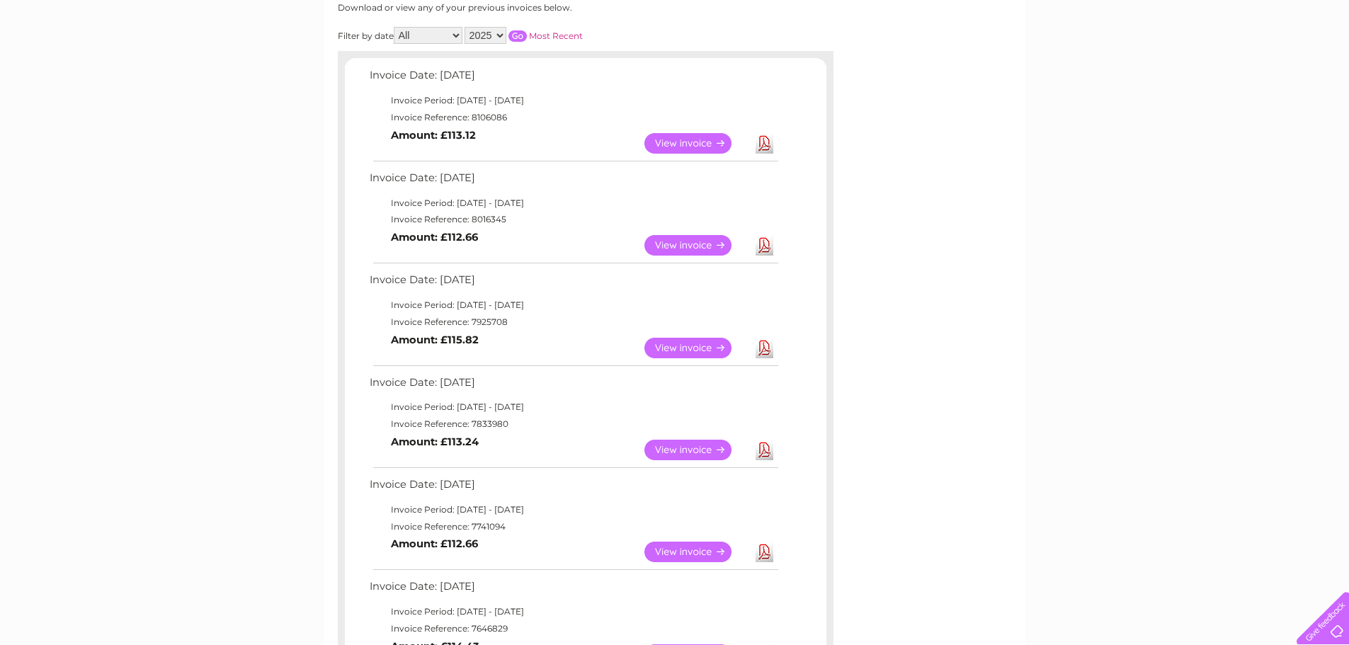
scroll to position [215, 0]
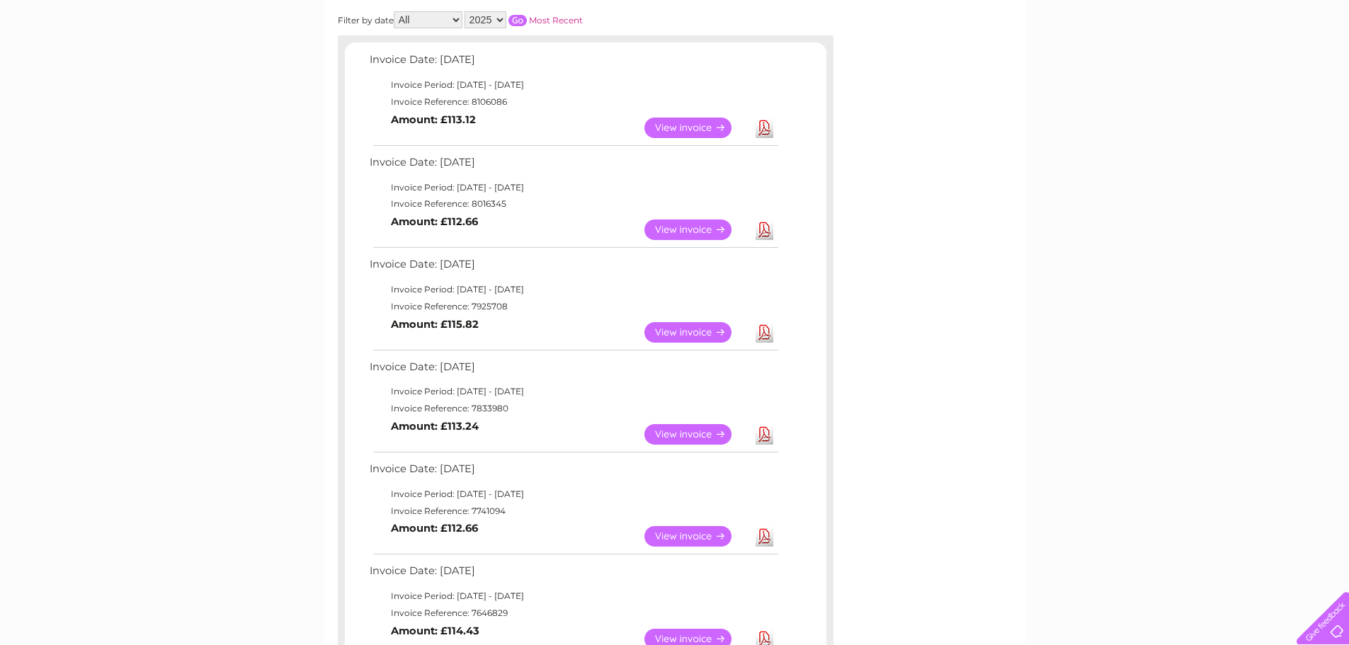
click at [712, 432] on link "View" at bounding box center [696, 434] width 104 height 21
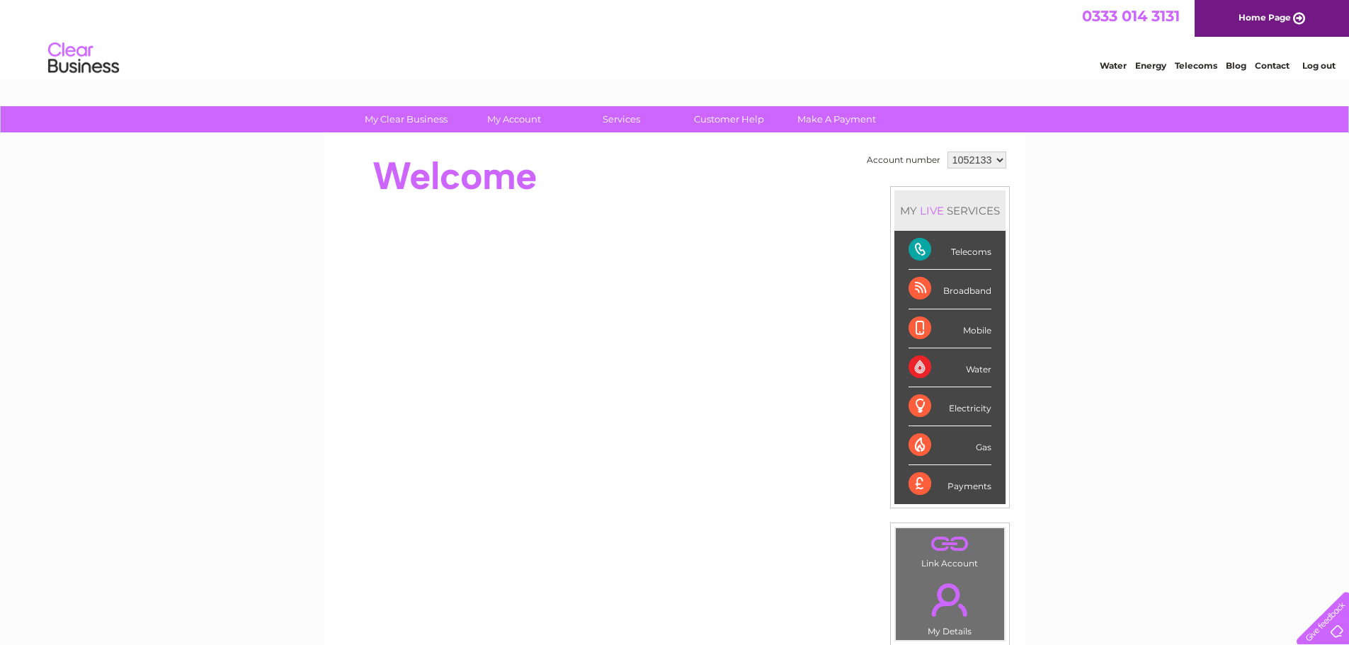
click at [950, 250] on div "Telecoms" at bounding box center [950, 250] width 83 height 39
click at [922, 246] on div "Telecoms" at bounding box center [950, 250] width 83 height 39
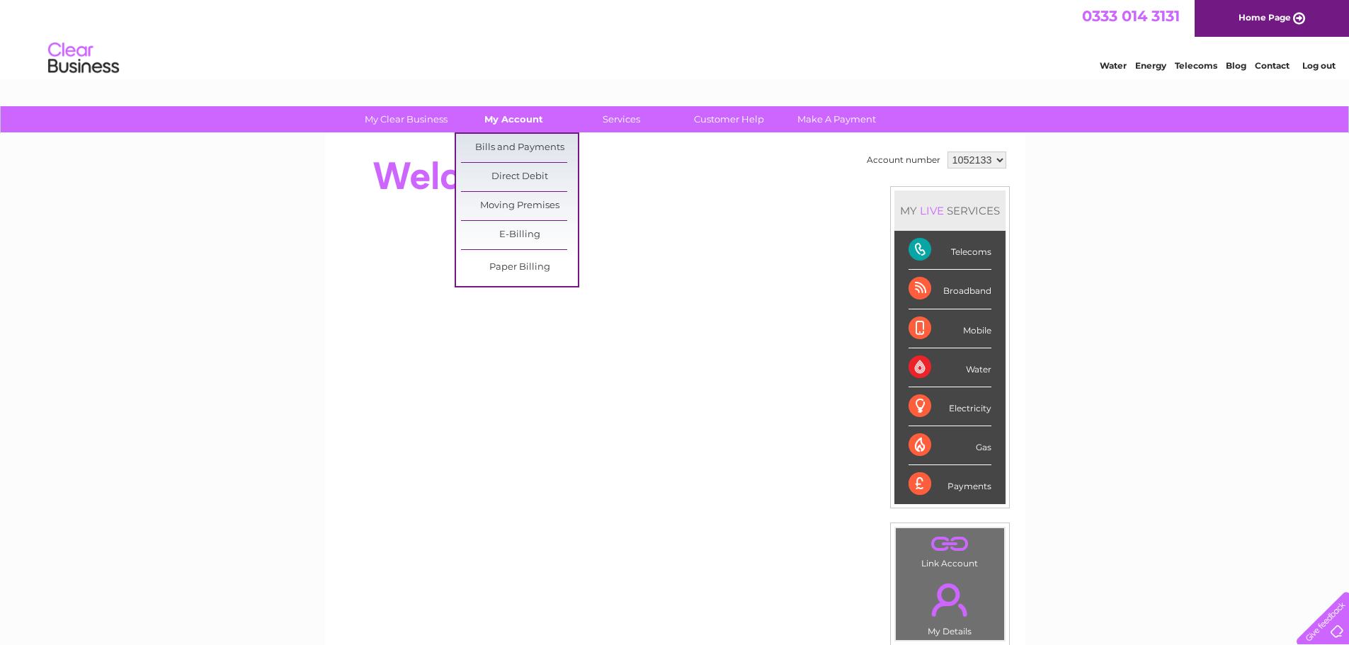
click at [519, 120] on link "My Account" at bounding box center [513, 119] width 117 height 26
click at [516, 147] on link "Bills and Payments" at bounding box center [519, 148] width 117 height 28
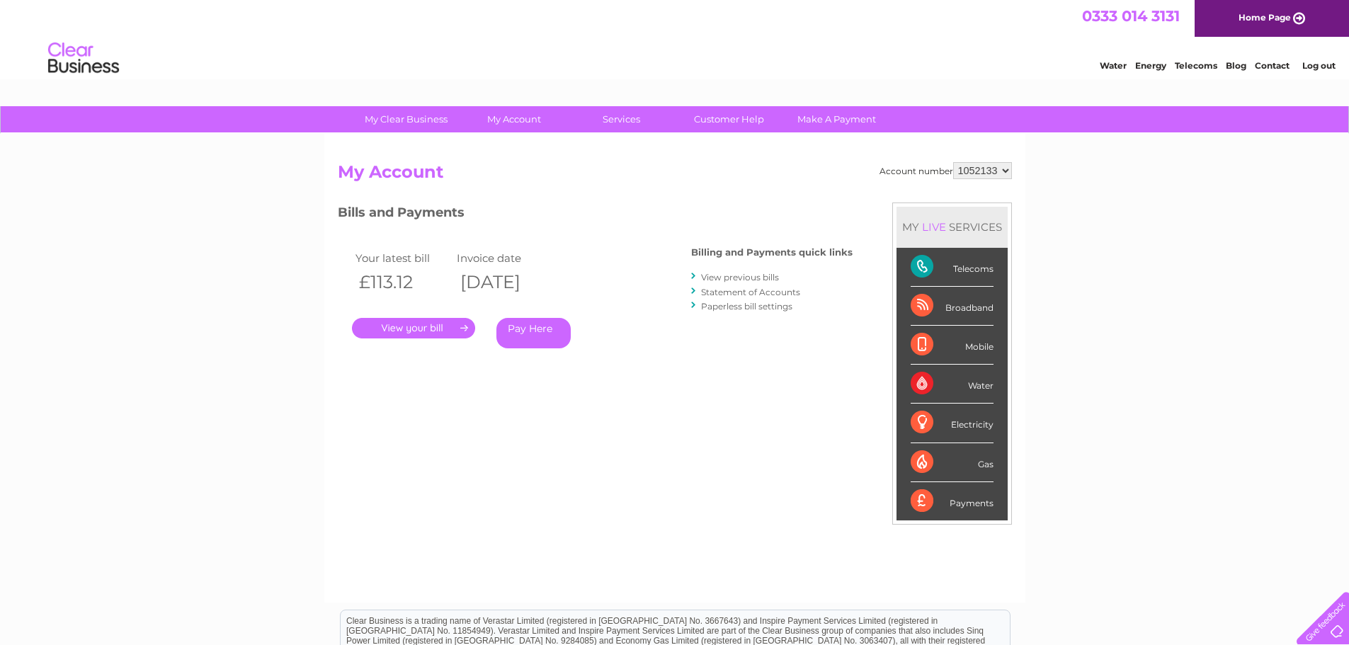
click at [708, 281] on link "View previous bills" at bounding box center [740, 277] width 78 height 11
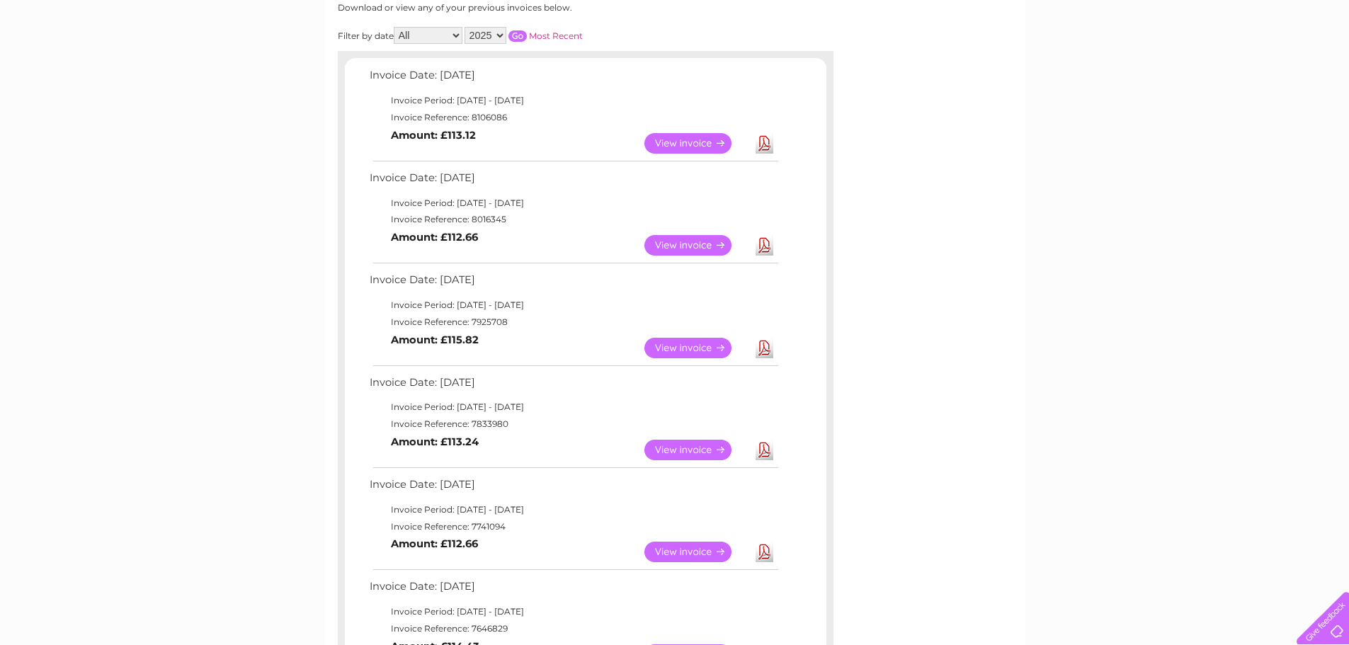
scroll to position [206, 0]
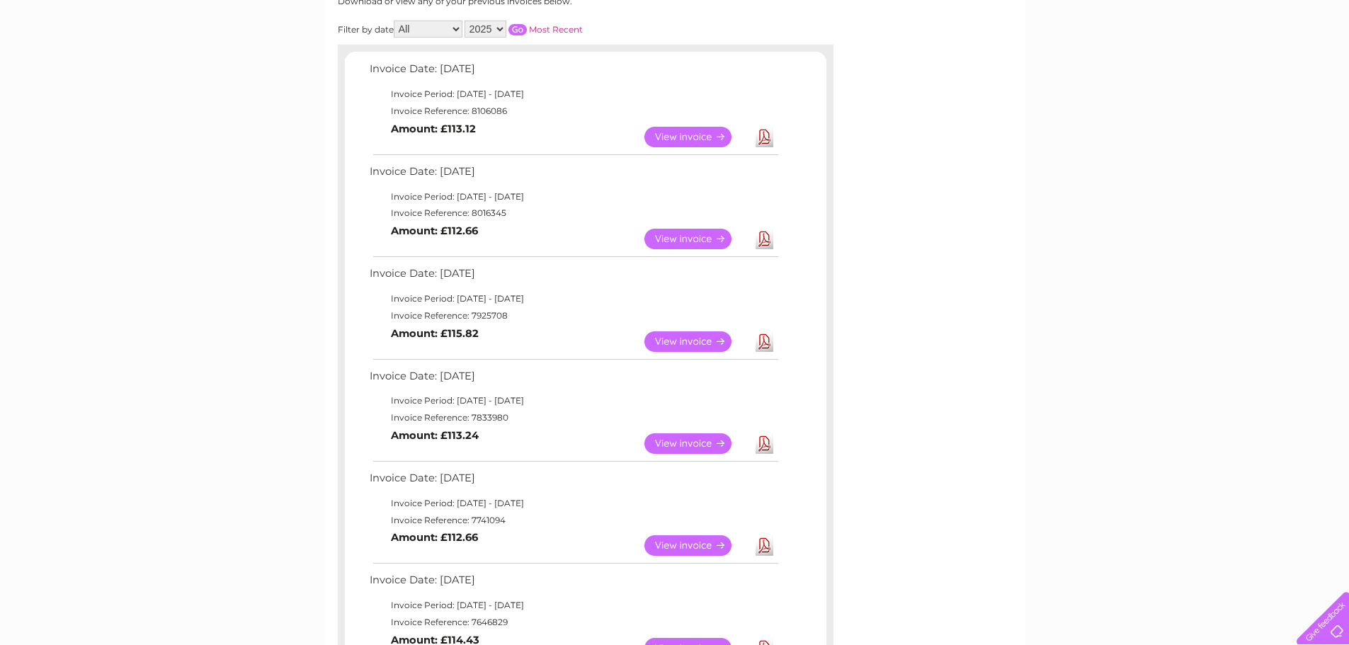
click at [660, 547] on link "View" at bounding box center [696, 545] width 104 height 21
